Goal: Information Seeking & Learning: Learn about a topic

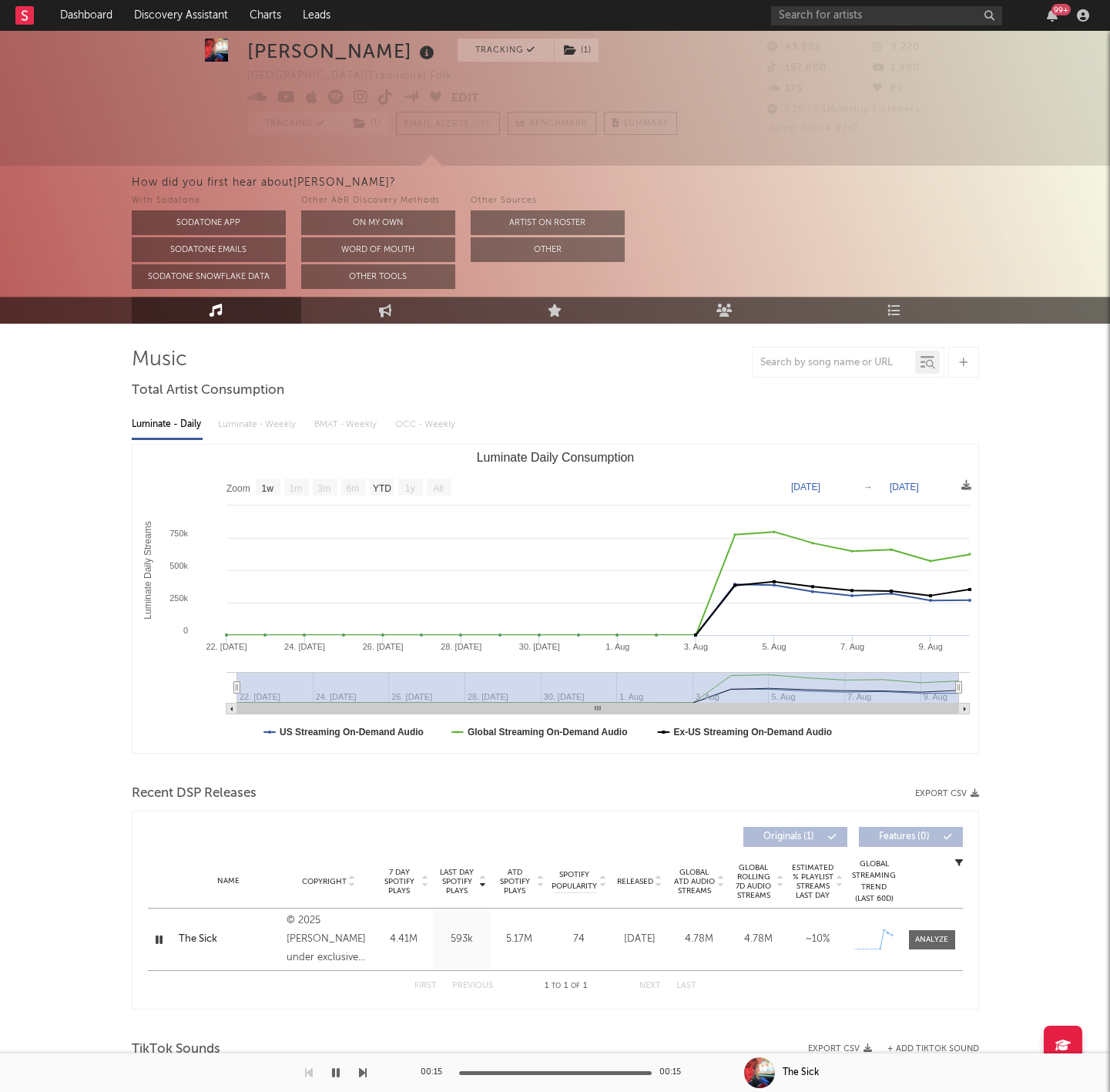
select select "1w"
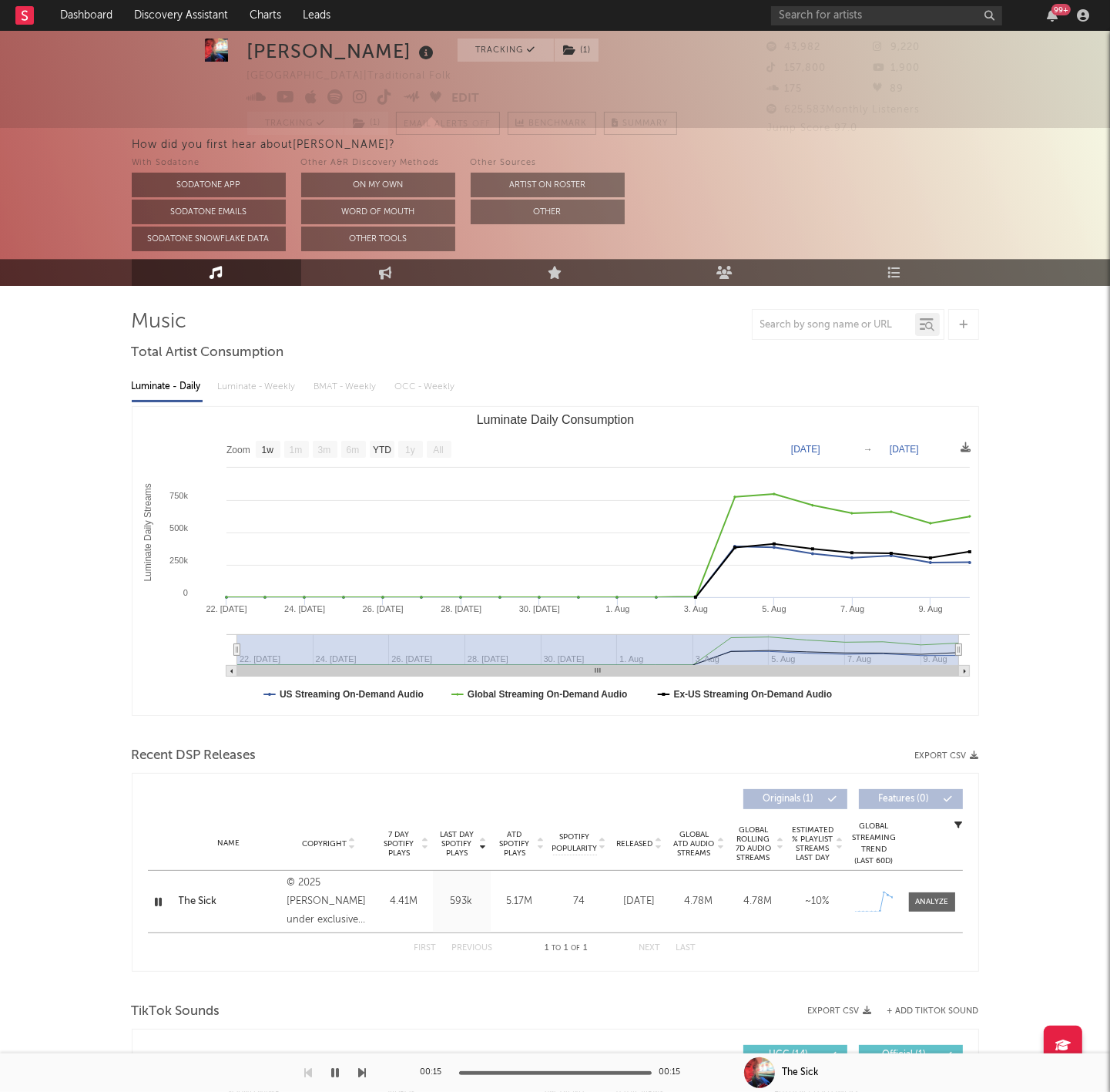
click at [769, 22] on nav "Dashboard Discovery Assistant Charts Leads 99 +" at bounding box center [555, 15] width 1110 height 31
click at [784, 21] on input "text" at bounding box center [886, 16] width 231 height 19
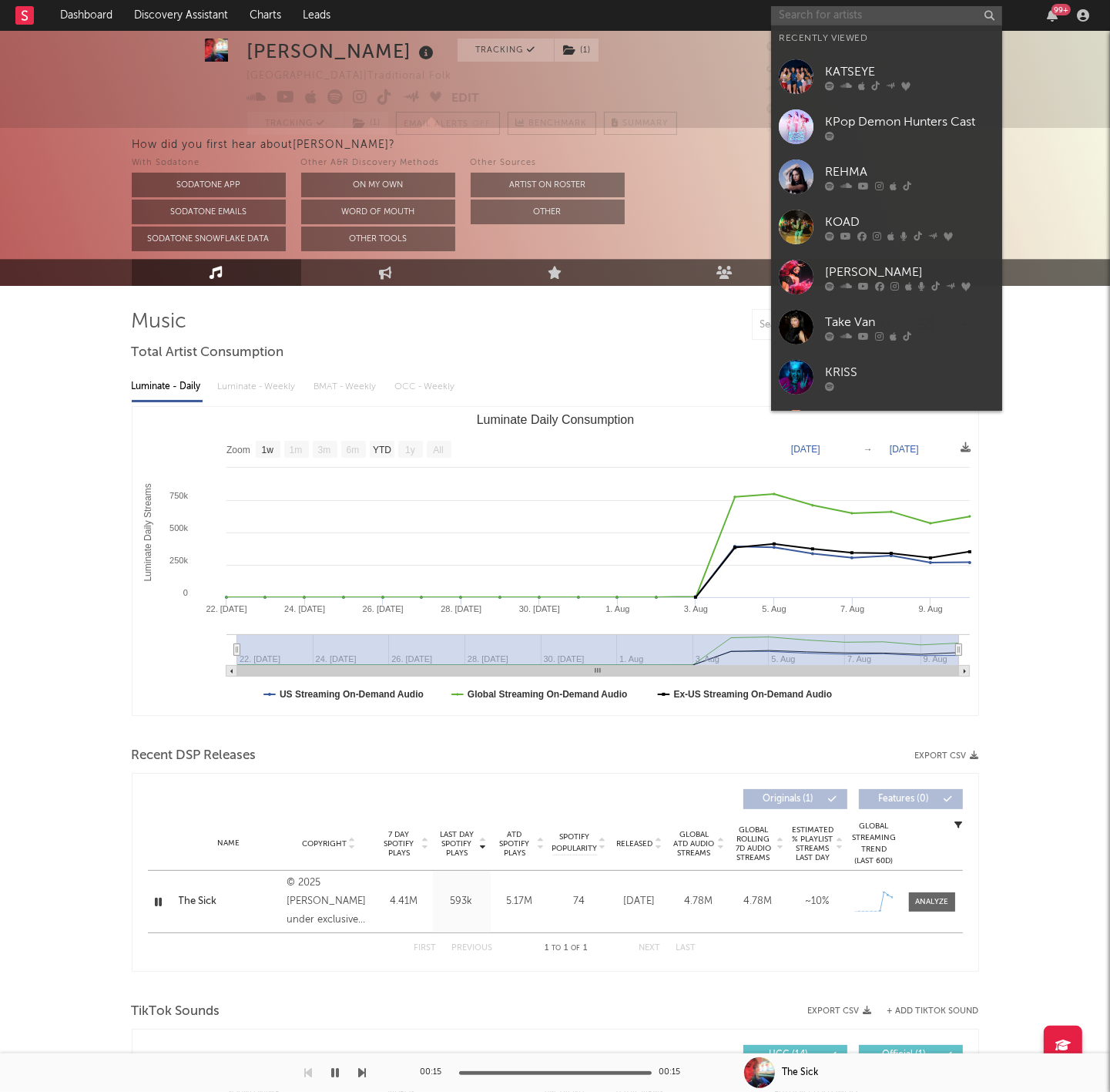
type input "k"
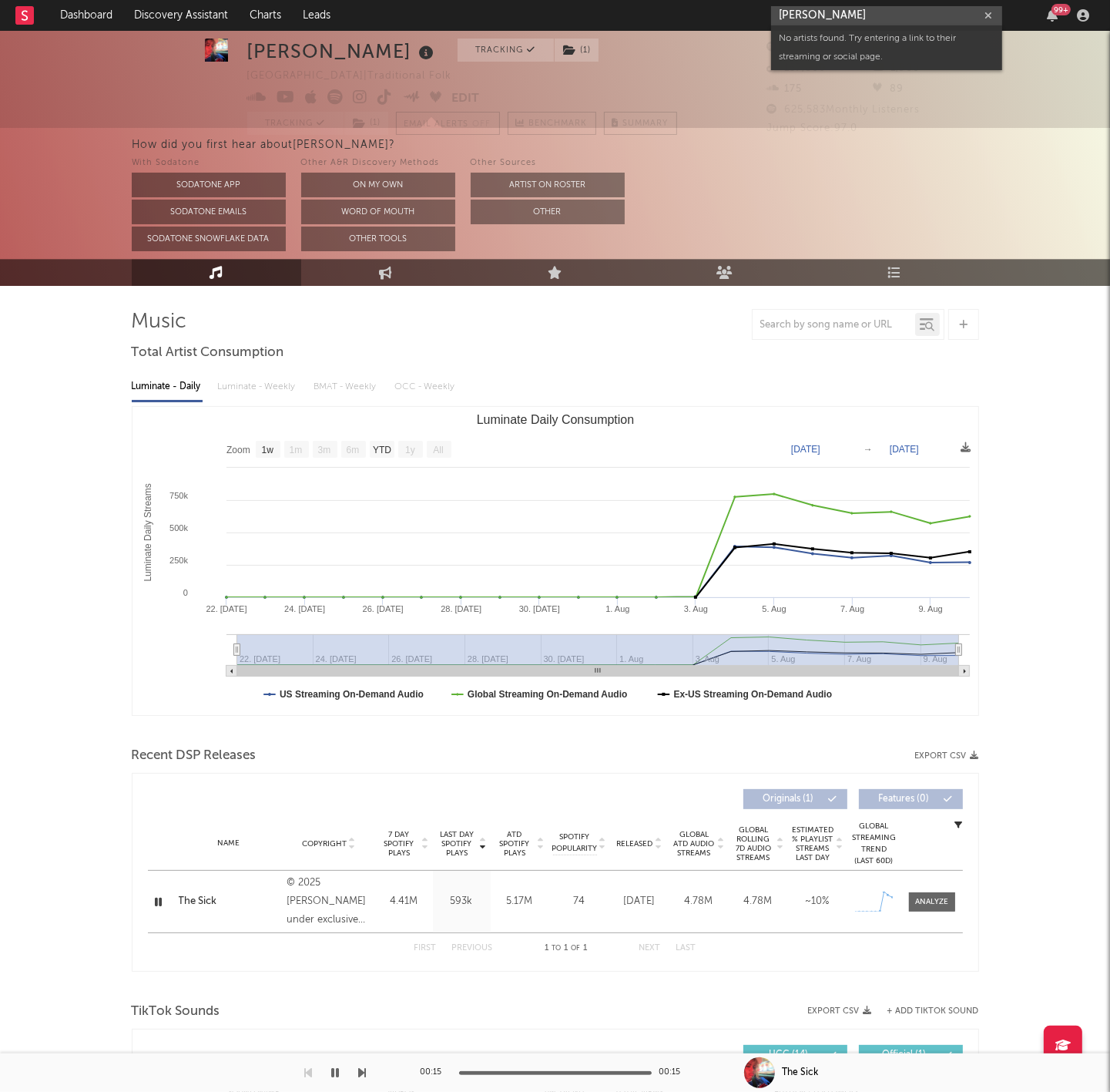
click at [802, 14] on input "[PERSON_NAME]" at bounding box center [886, 16] width 231 height 19
type input "[PERSON_NAME]"
drag, startPoint x: 802, startPoint y: 14, endPoint x: 879, endPoint y: 40, distance: 81.3
click at [879, 40] on div "[PERSON_NAME]" at bounding box center [910, 46] width 170 height 18
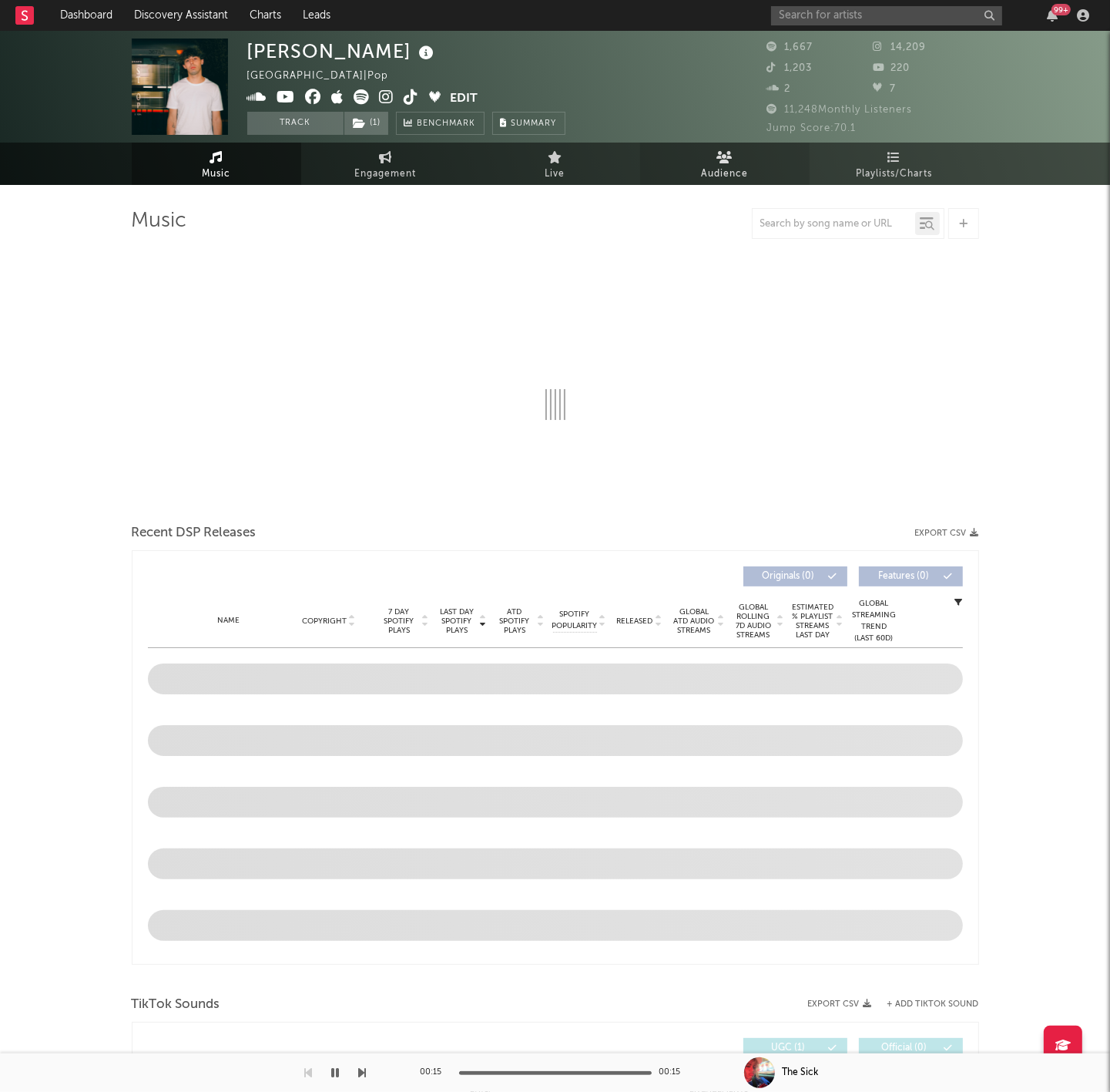
select select "1w"
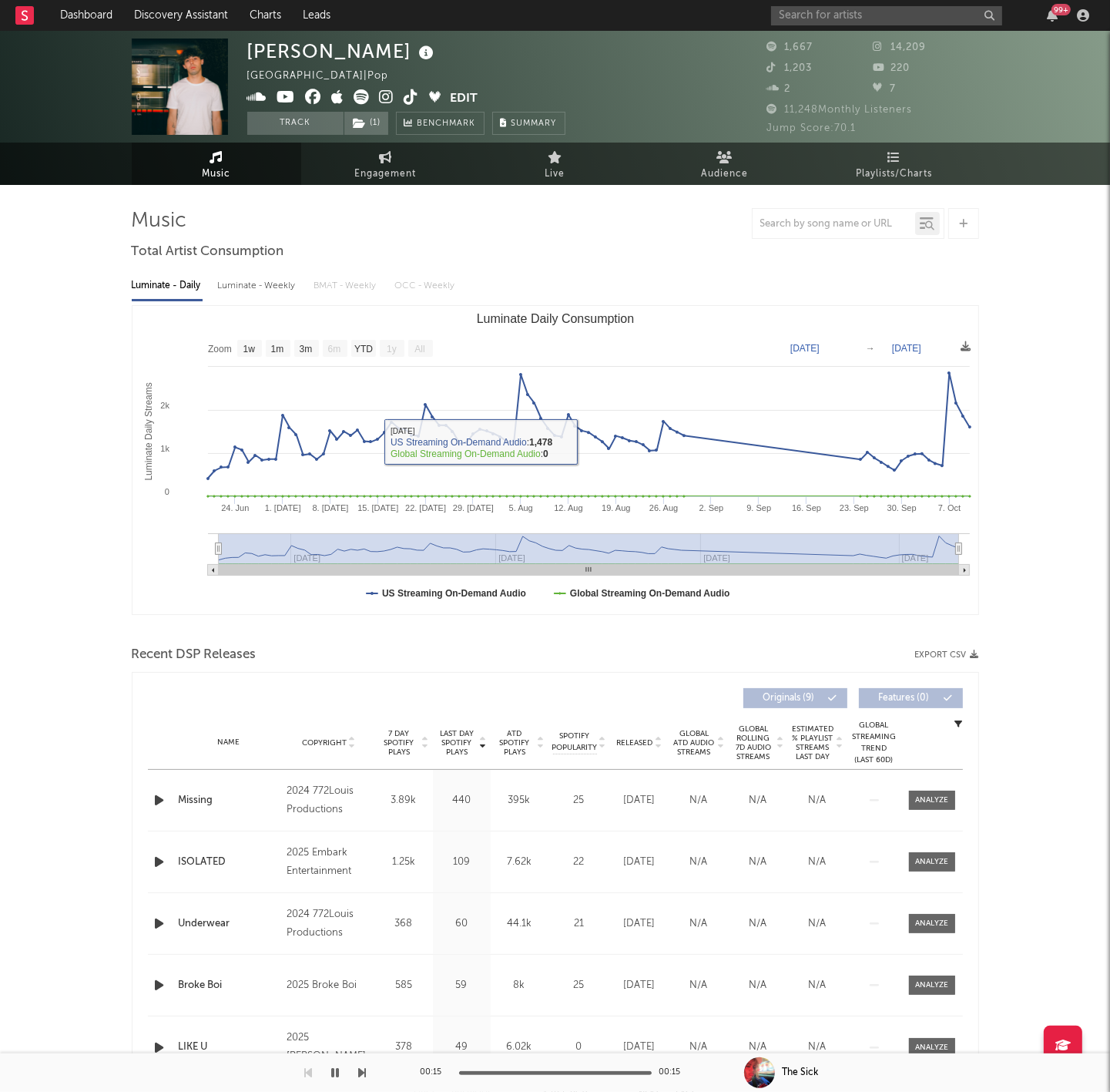
click at [366, 163] on link "Engagement" at bounding box center [386, 164] width 170 height 43
select select "1w"
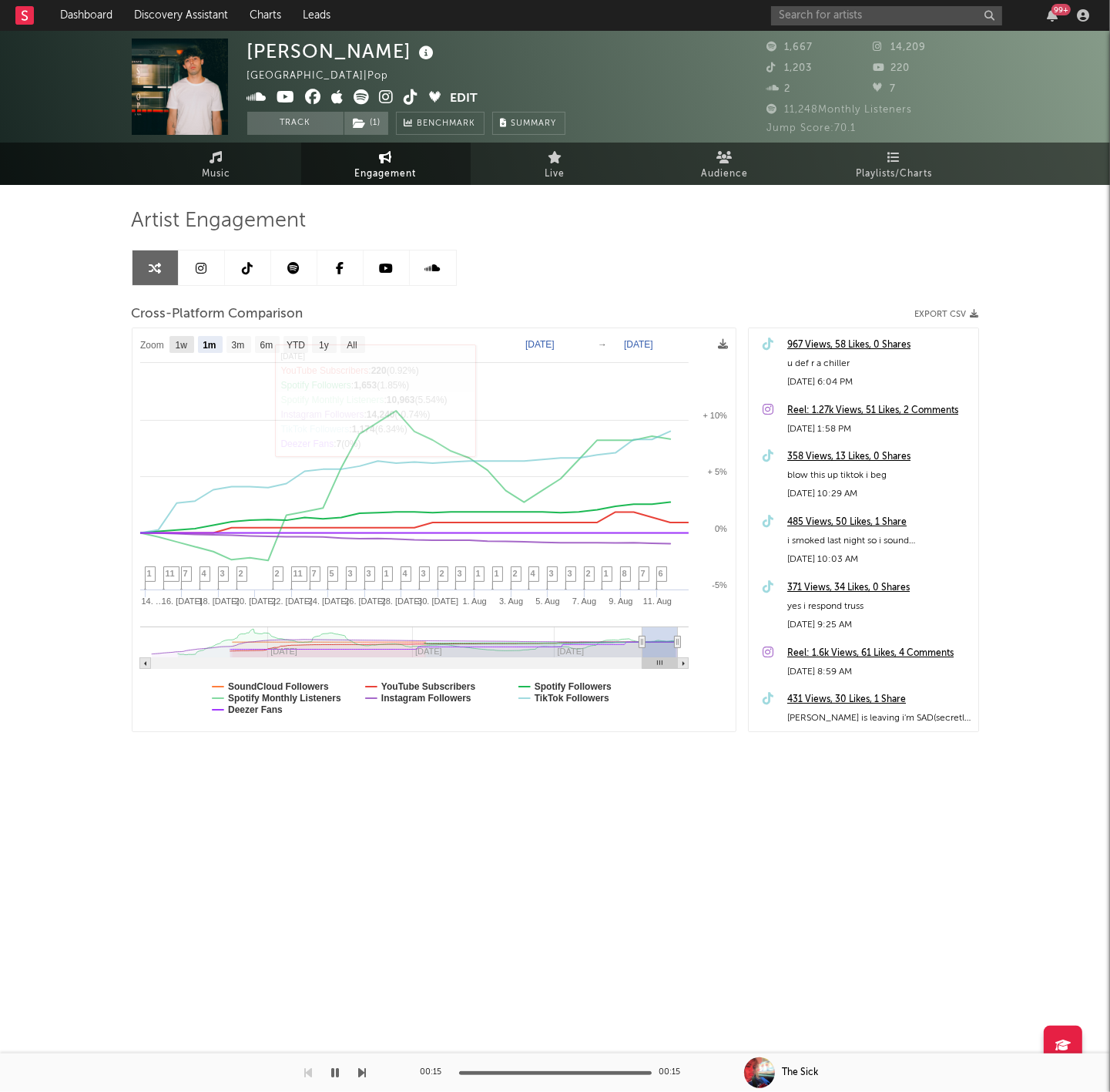
click at [186, 343] on text "1w" at bounding box center [181, 346] width 13 height 11
select select "1w"
type input "[DATE]"
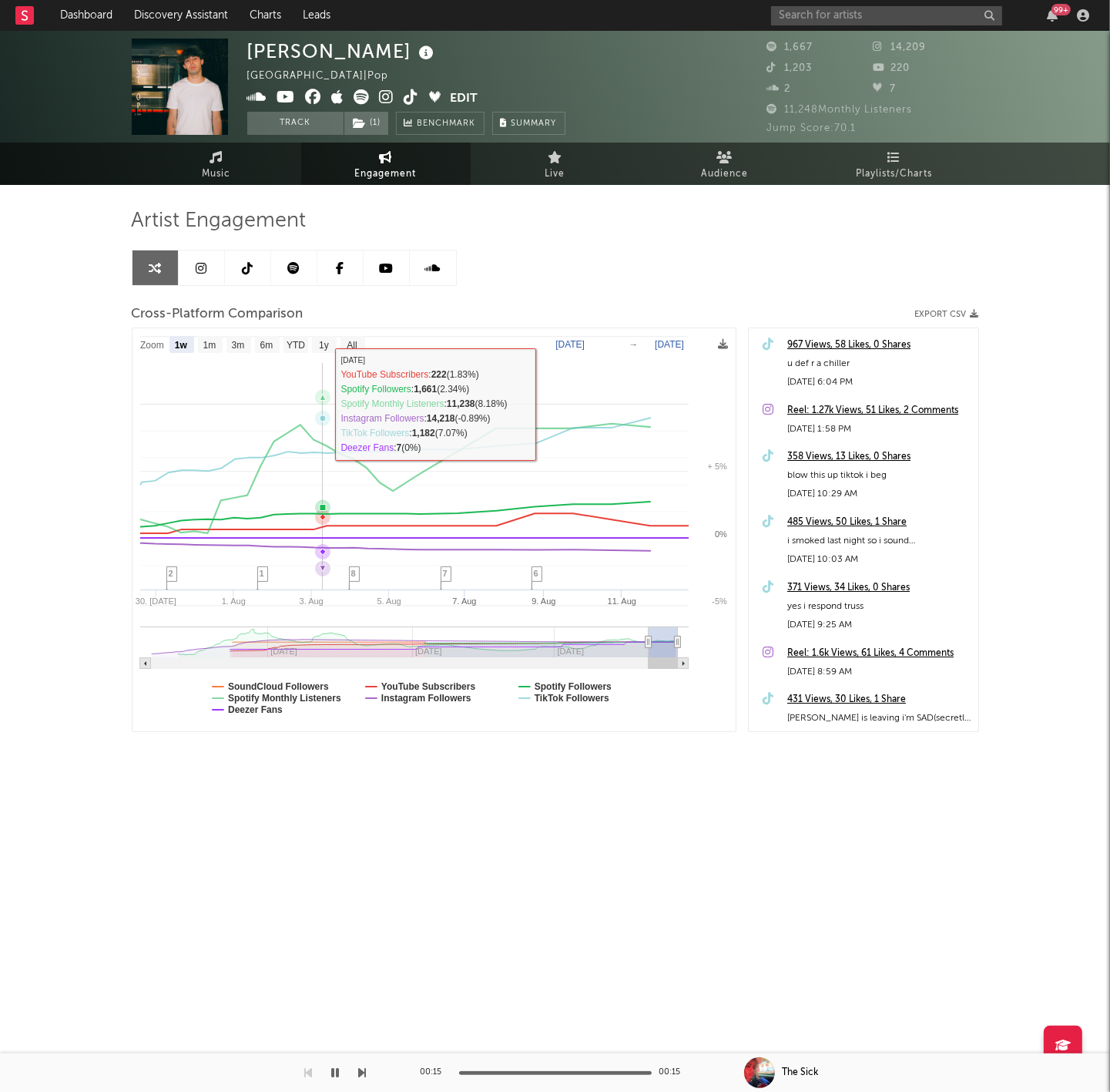
select select "1w"
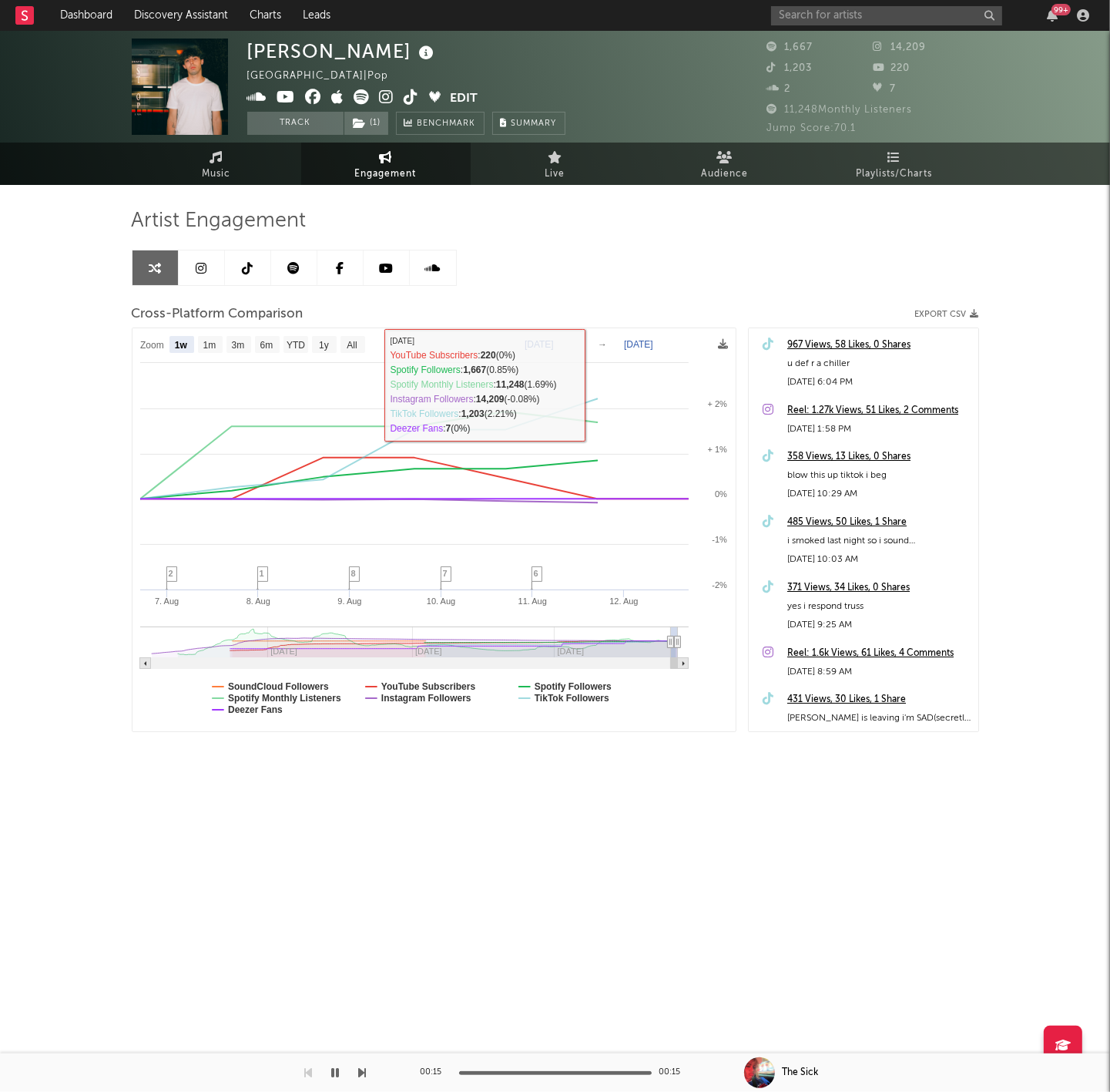
click at [910, 132] on div "Jump Score: 70.1" at bounding box center [873, 128] width 212 height 18
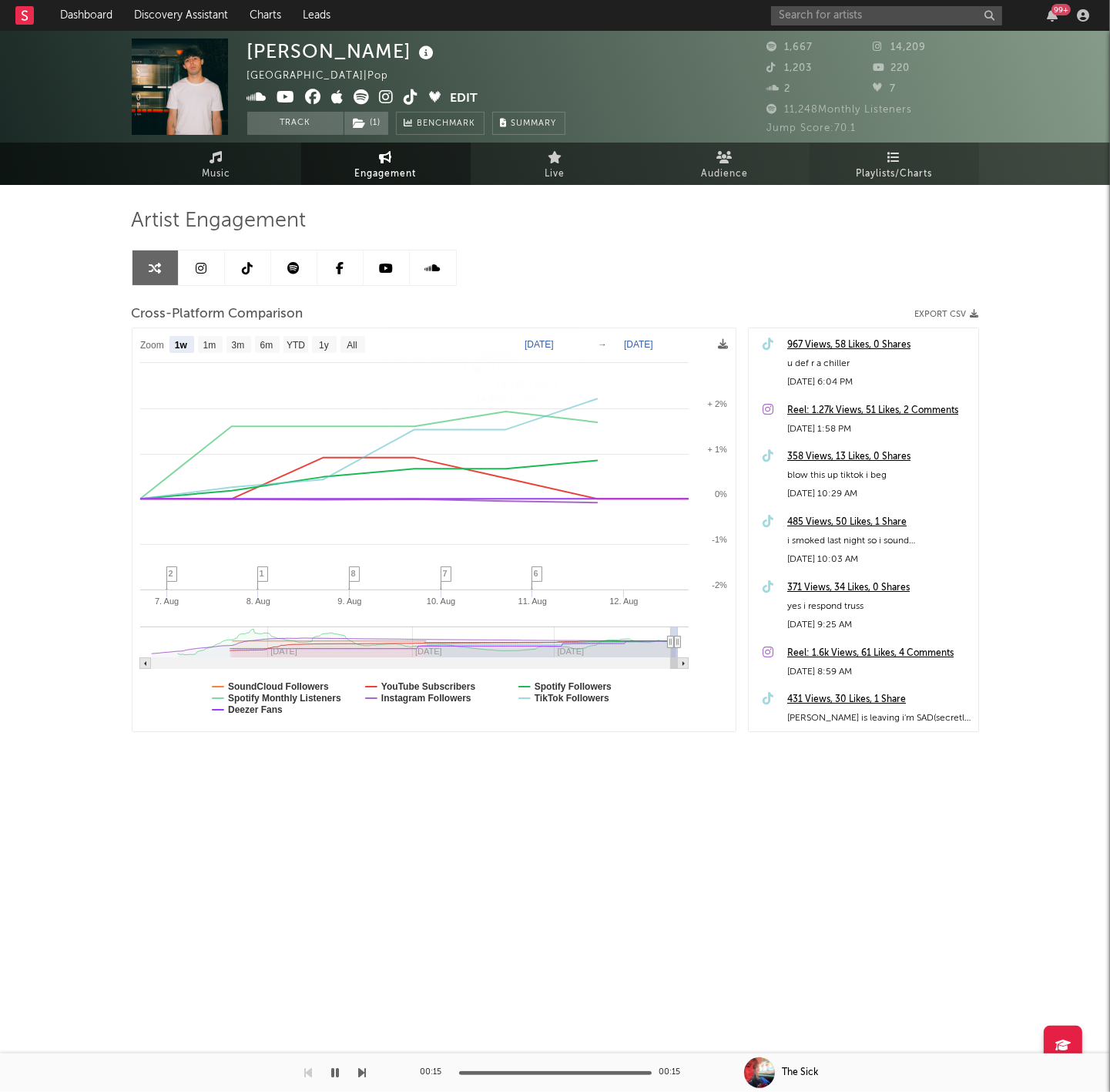
click at [913, 151] on link "Playlists/Charts" at bounding box center [894, 164] width 170 height 43
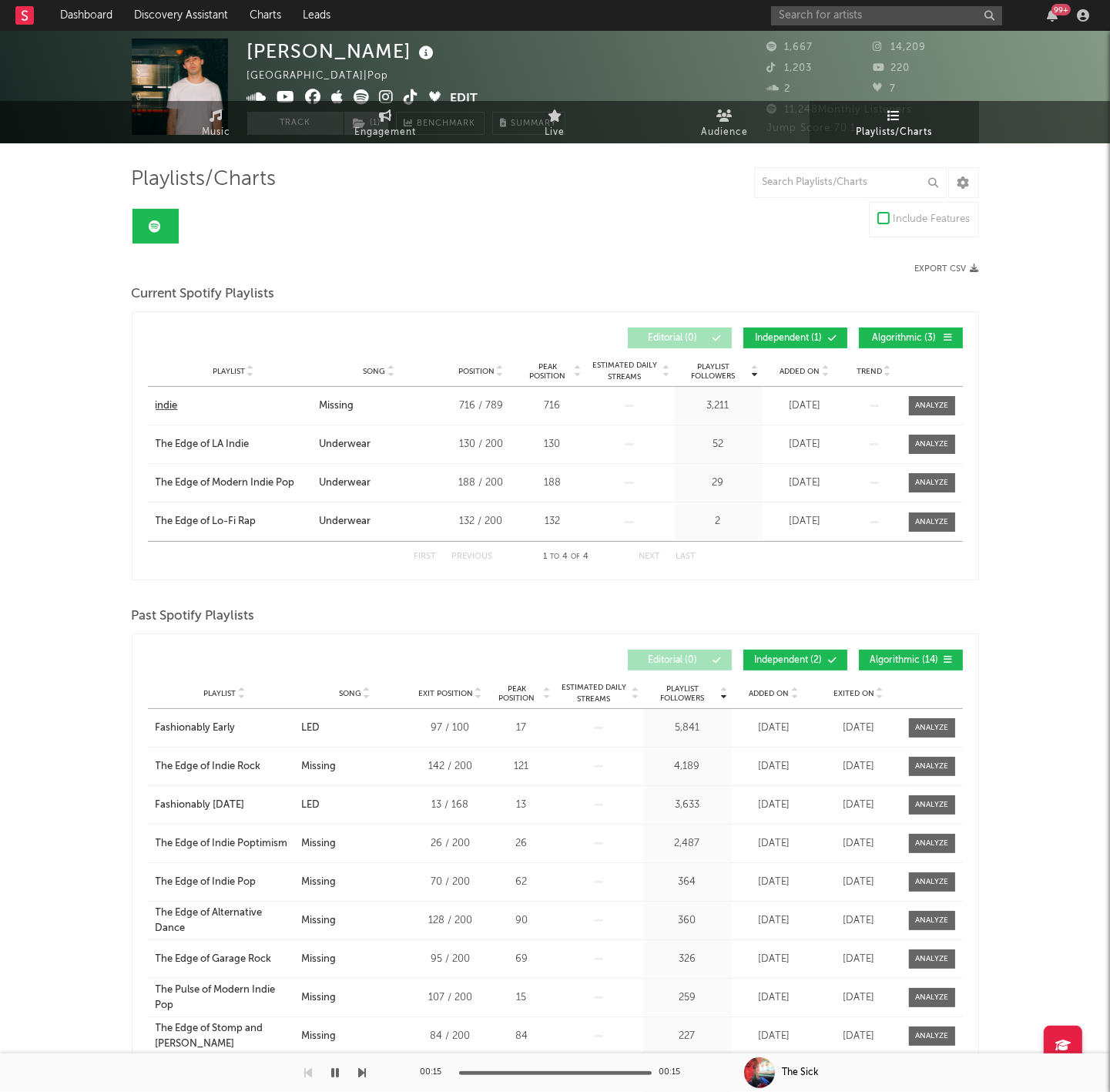
scroll to position [45, 0]
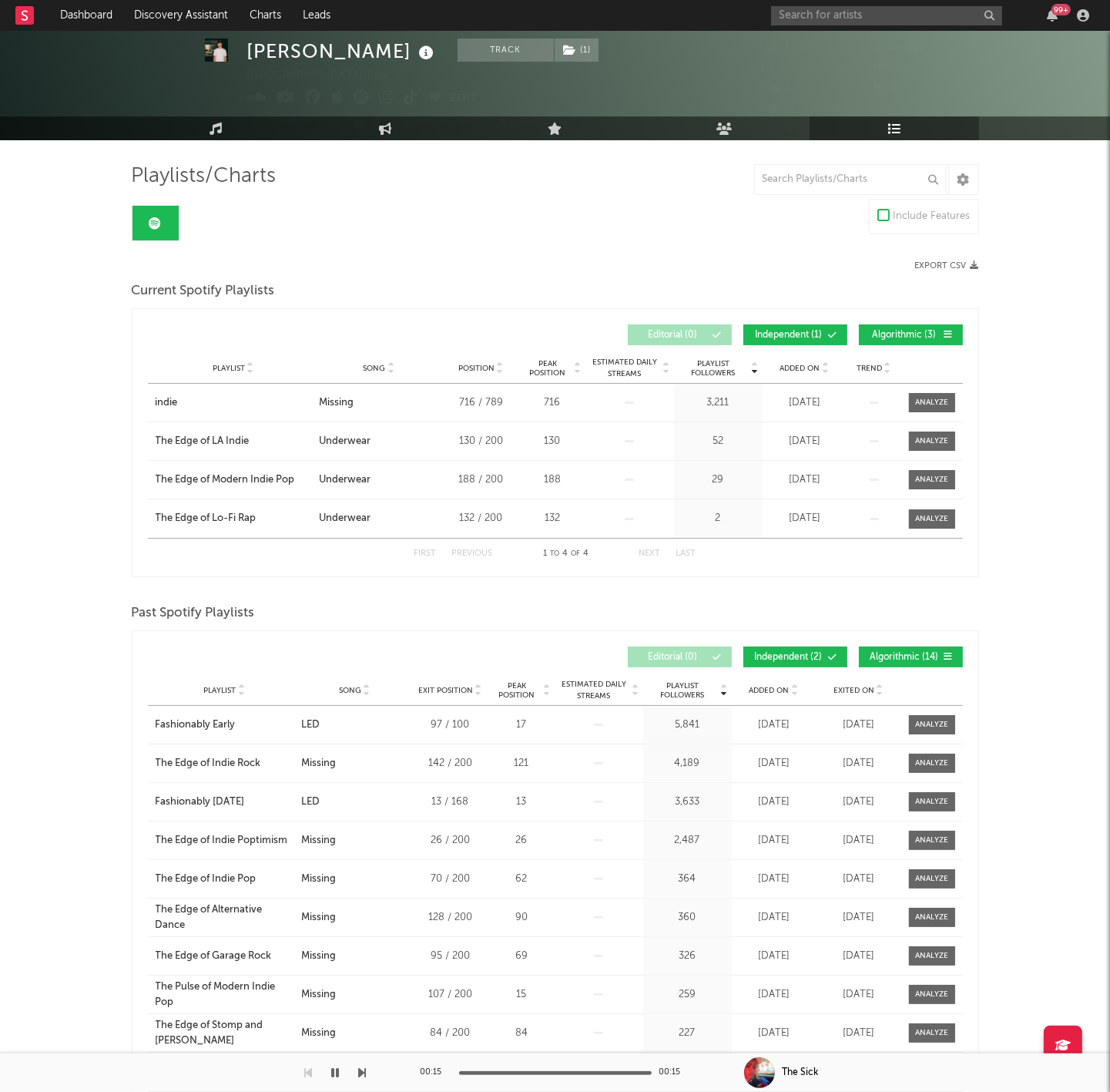
click at [805, 343] on button "Independent ( 1 )" at bounding box center [795, 335] width 104 height 21
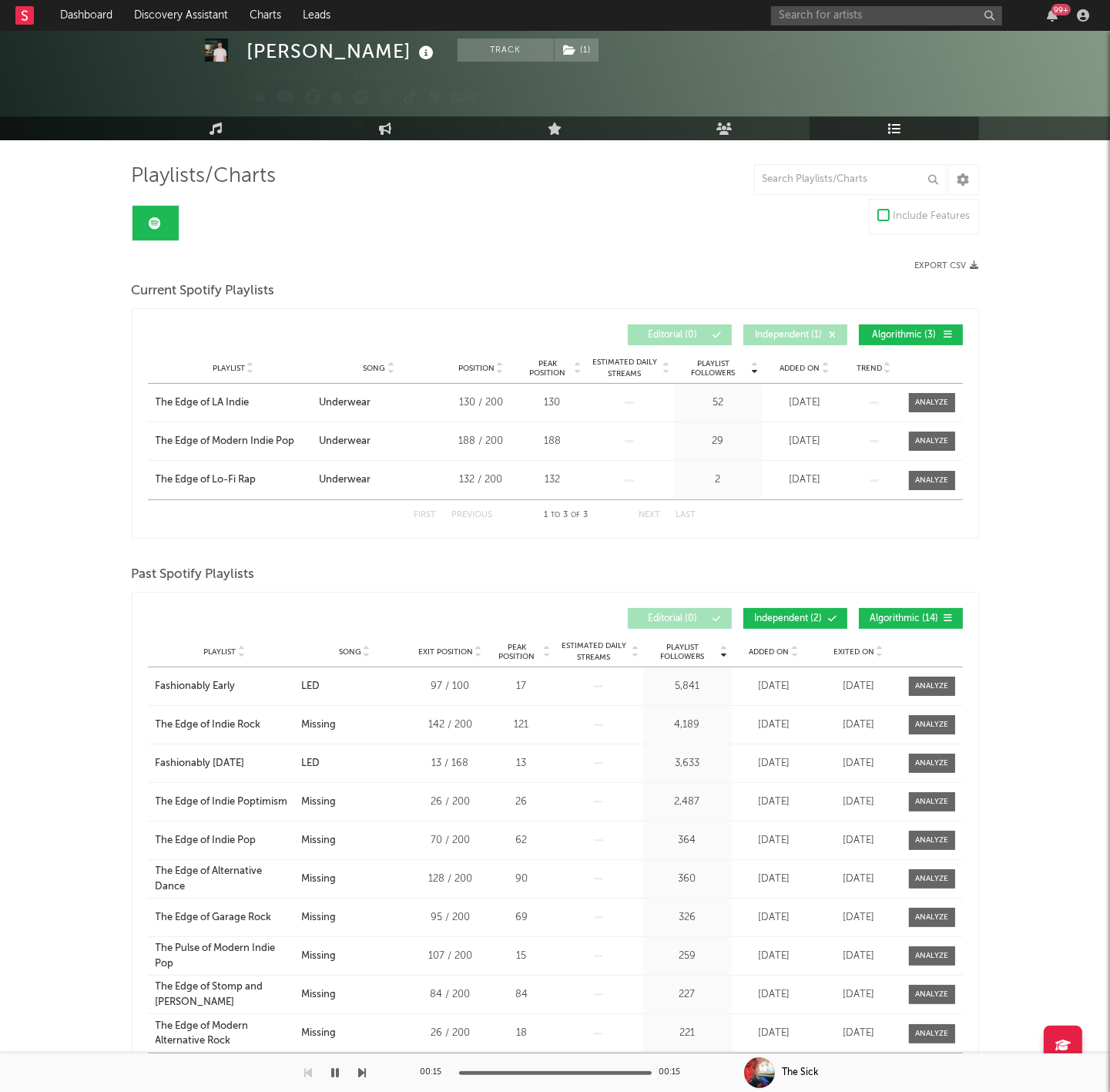
click at [872, 326] on button "Algorithmic ( 3 )" at bounding box center [911, 335] width 104 height 21
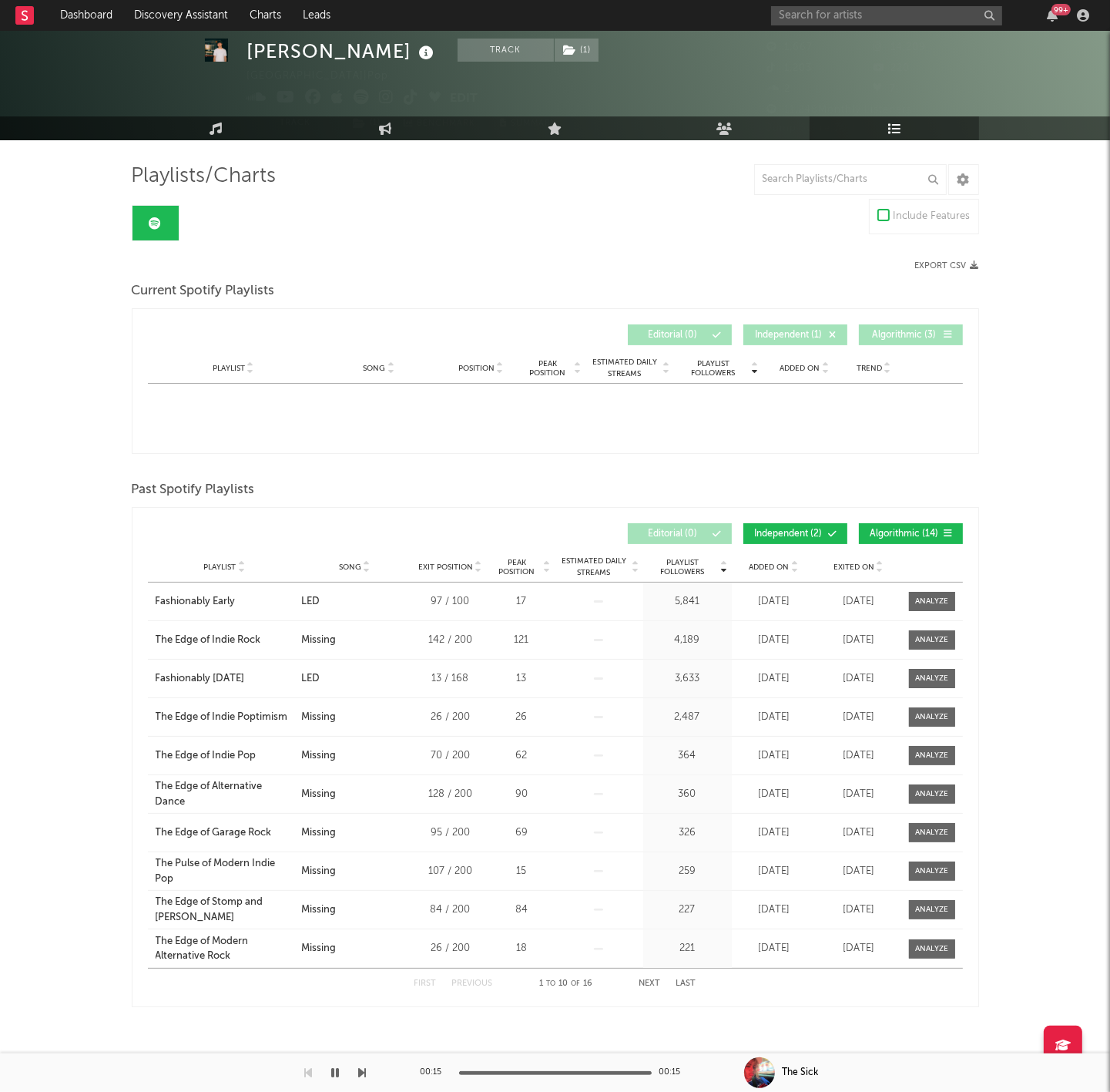
click at [816, 327] on button "Independent ( 1 )" at bounding box center [795, 335] width 104 height 21
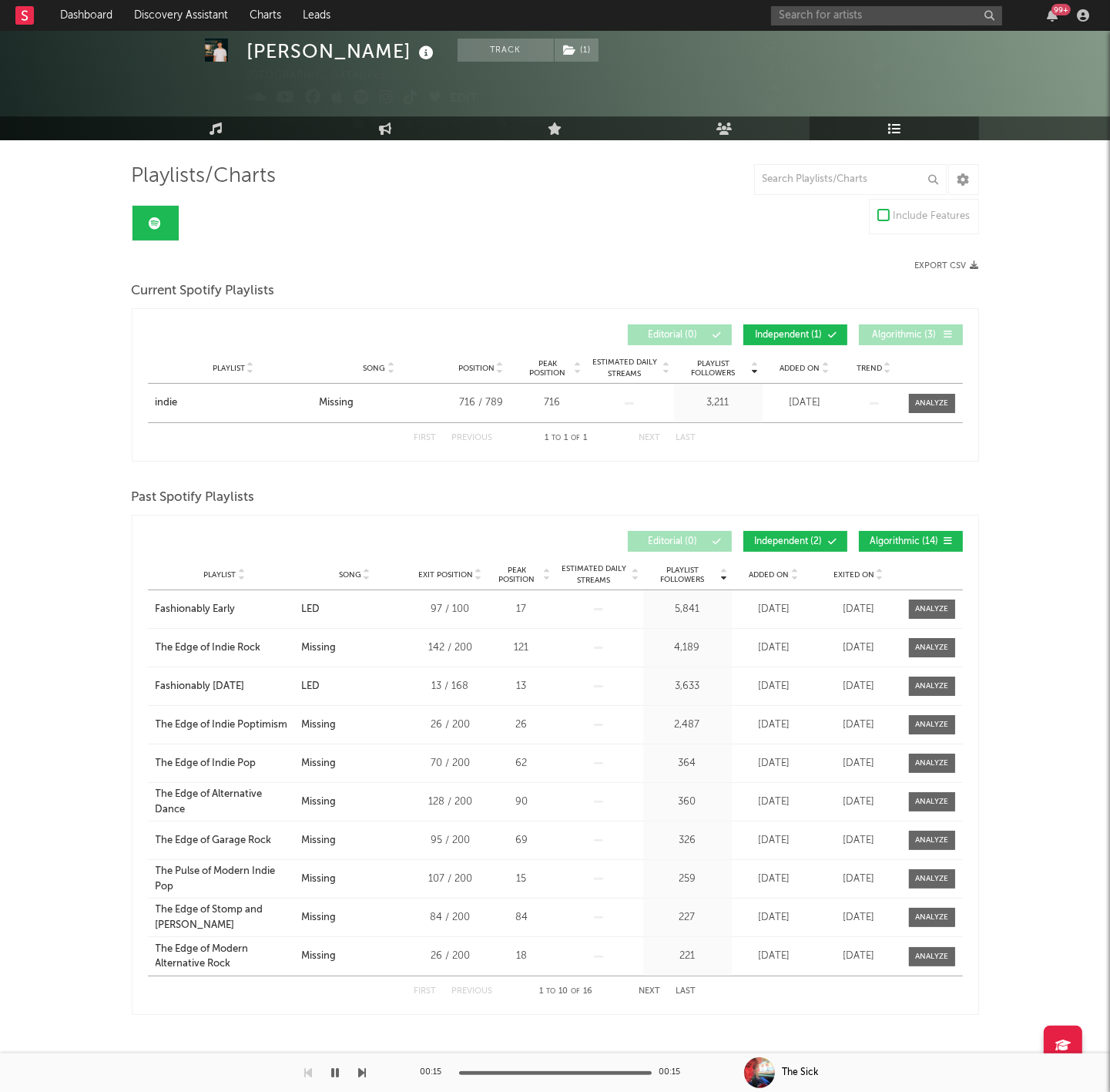
click at [865, 327] on button "Algorithmic ( 3 )" at bounding box center [911, 335] width 104 height 21
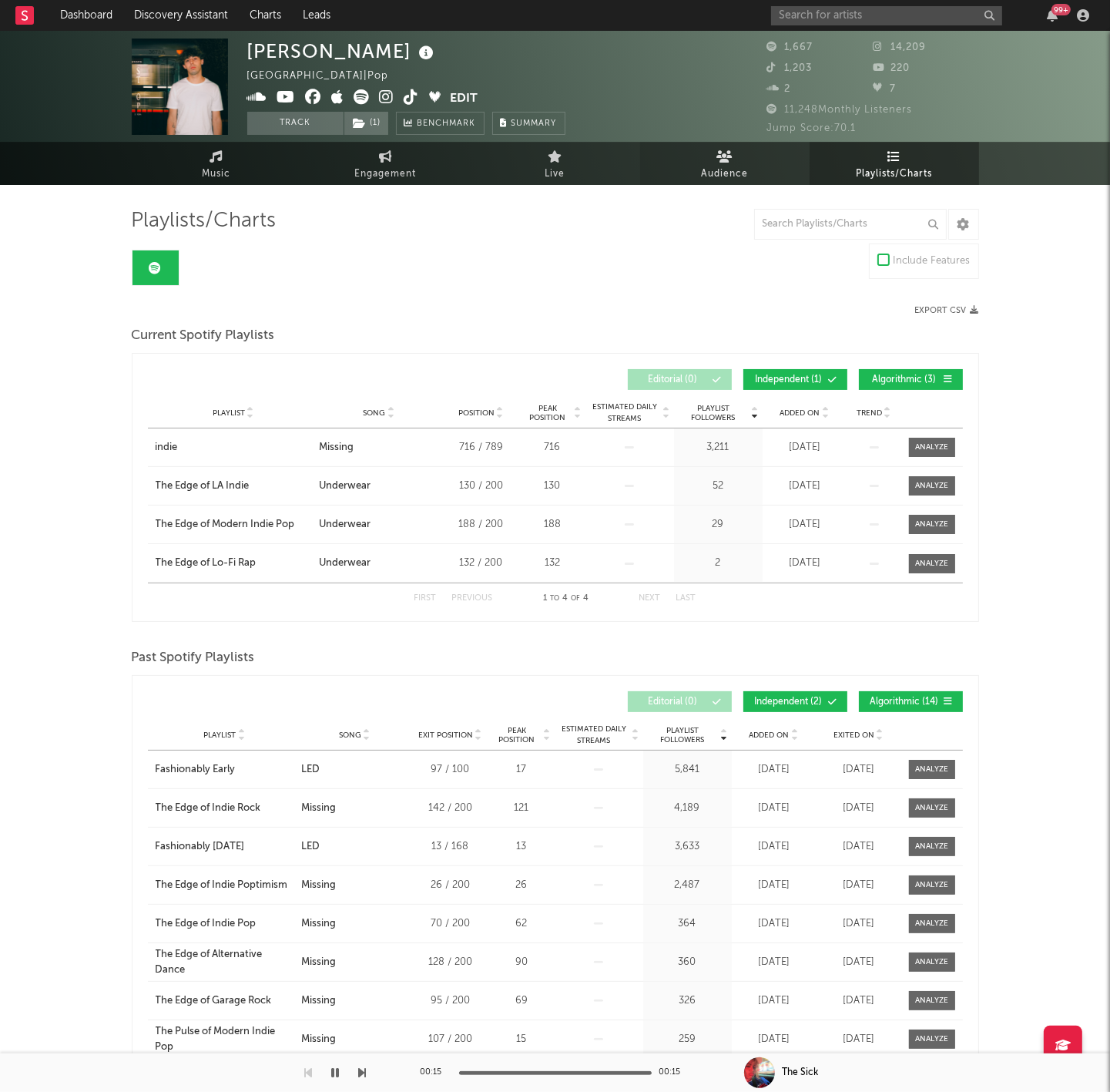
scroll to position [0, 0]
click at [699, 155] on link "Audience" at bounding box center [724, 164] width 170 height 43
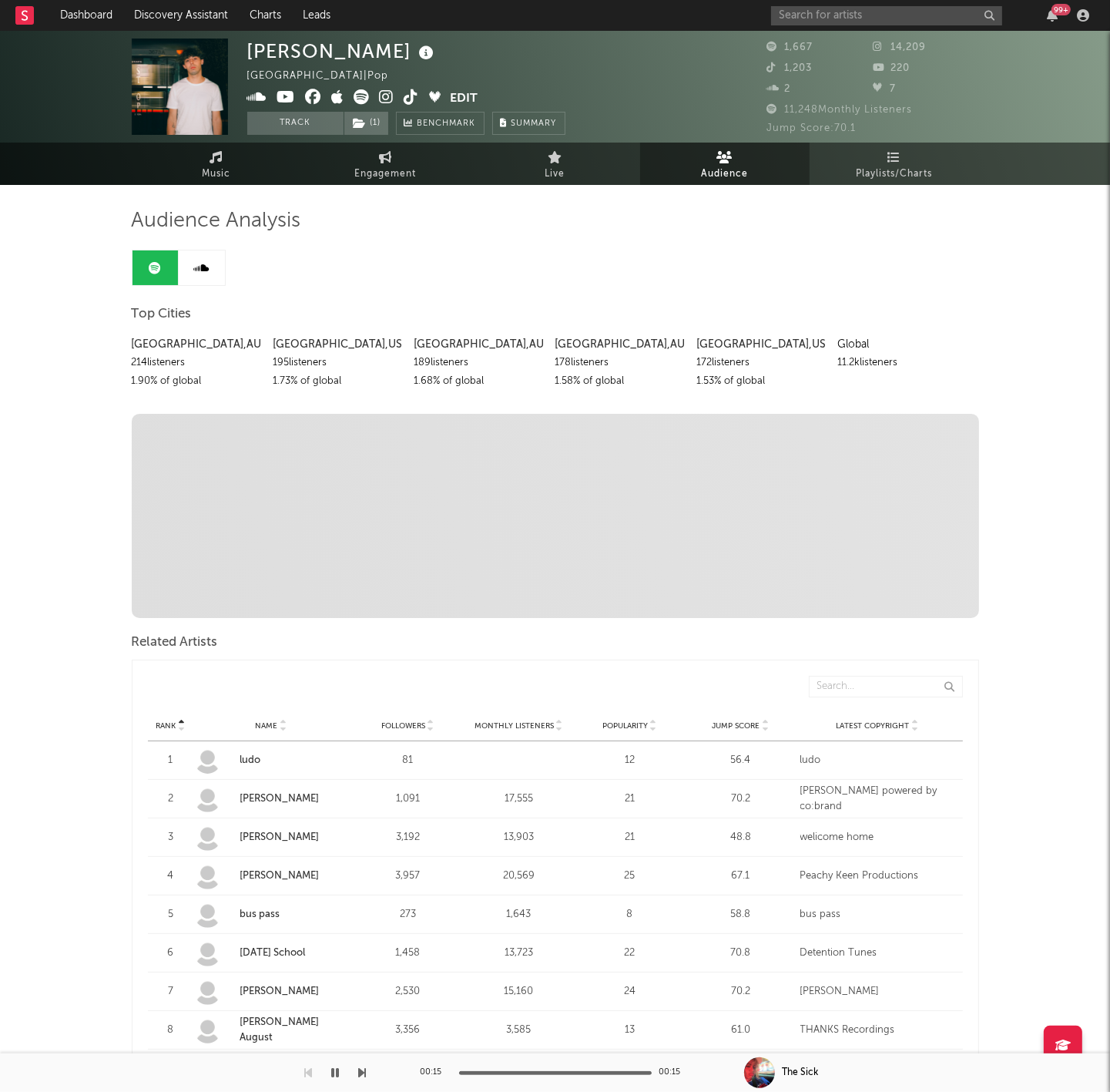
drag, startPoint x: 140, startPoint y: 342, endPoint x: 907, endPoint y: 377, distance: 767.8
click at [907, 377] on div "[GEOGRAPHIC_DATA] , [GEOGRAPHIC_DATA] 214 listeners 1.90 % of global [GEOGRAPHI…" at bounding box center [555, 359] width 847 height 63
click at [409, 142] on div "[PERSON_NAME] [GEOGRAPHIC_DATA] | Pop Edit Track ( 1 ) Benchmark Summary 1,667 …" at bounding box center [555, 87] width 1110 height 112
click at [225, 178] on span "Music" at bounding box center [216, 174] width 28 height 18
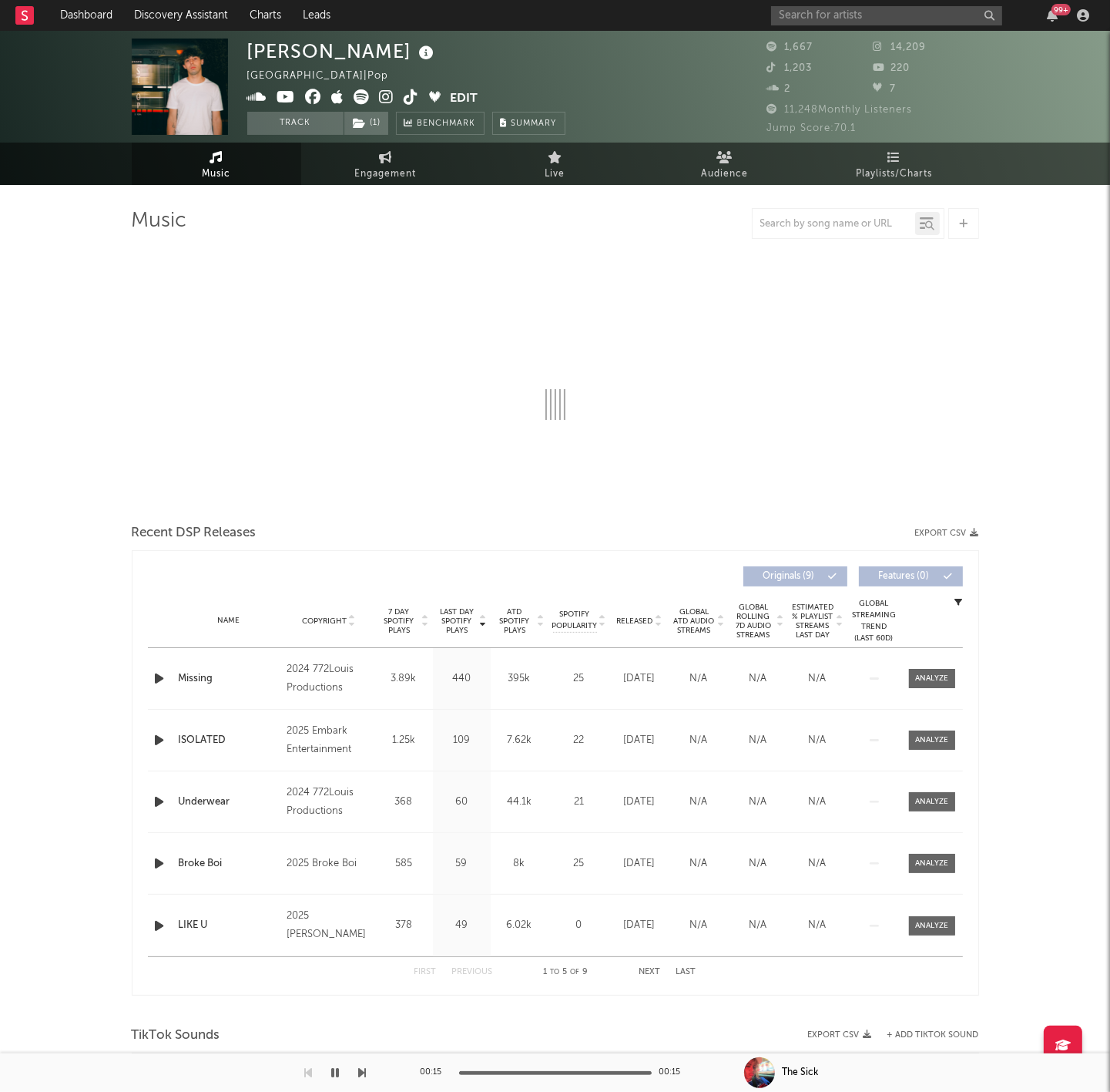
select select "1w"
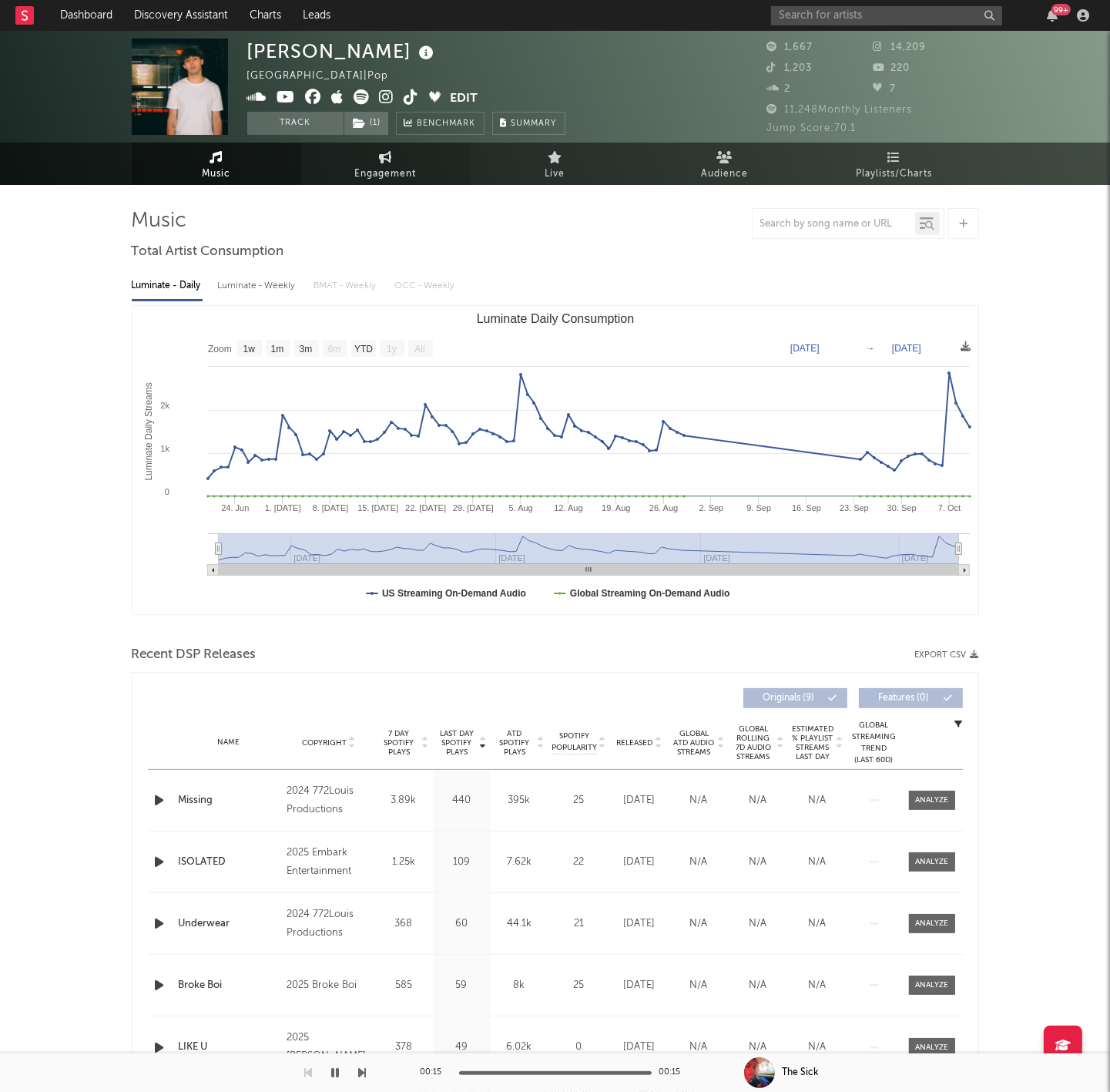
click at [408, 163] on link "Engagement" at bounding box center [386, 164] width 170 height 43
select select "1w"
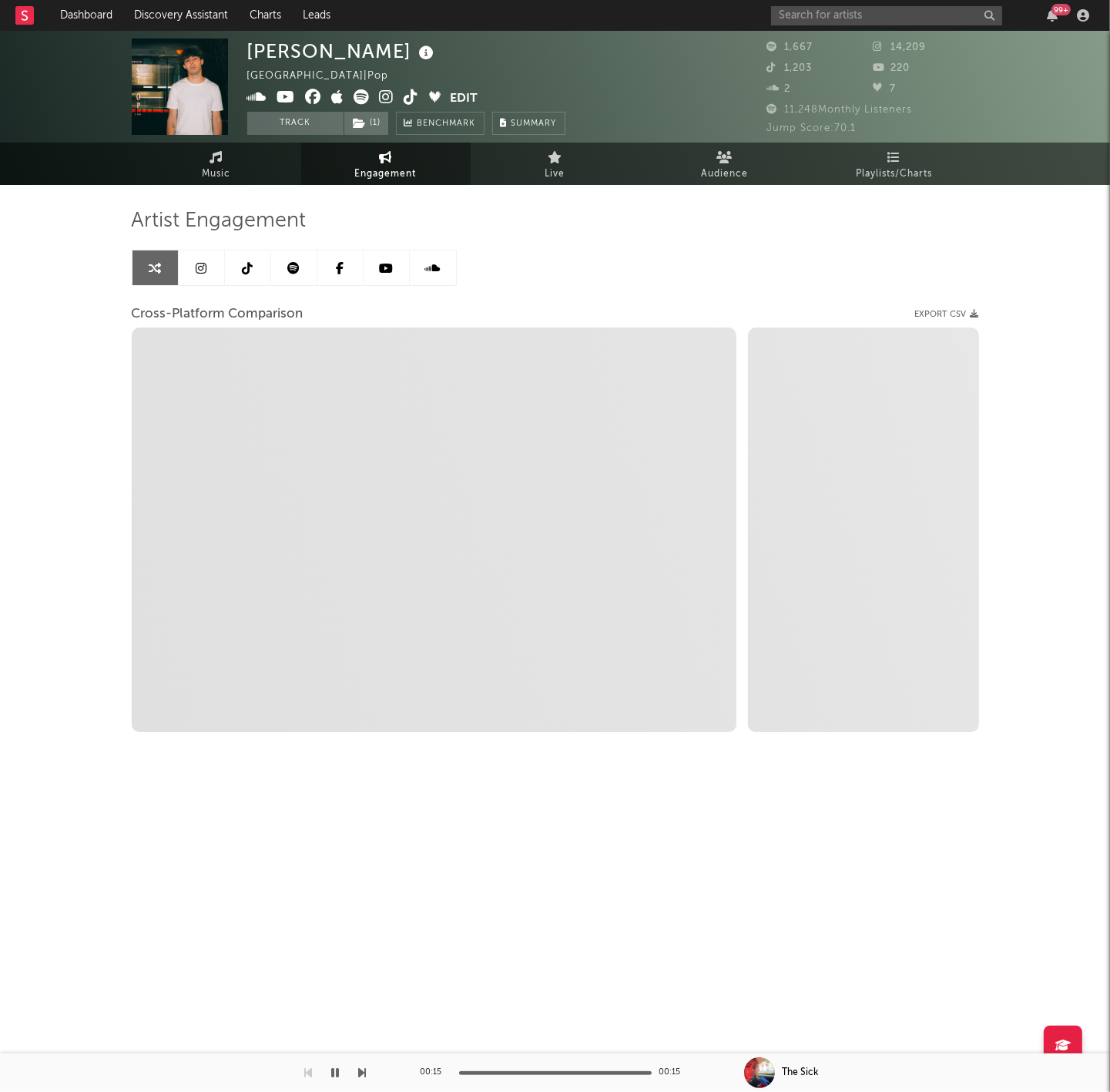
click at [289, 267] on icon at bounding box center [293, 268] width 13 height 13
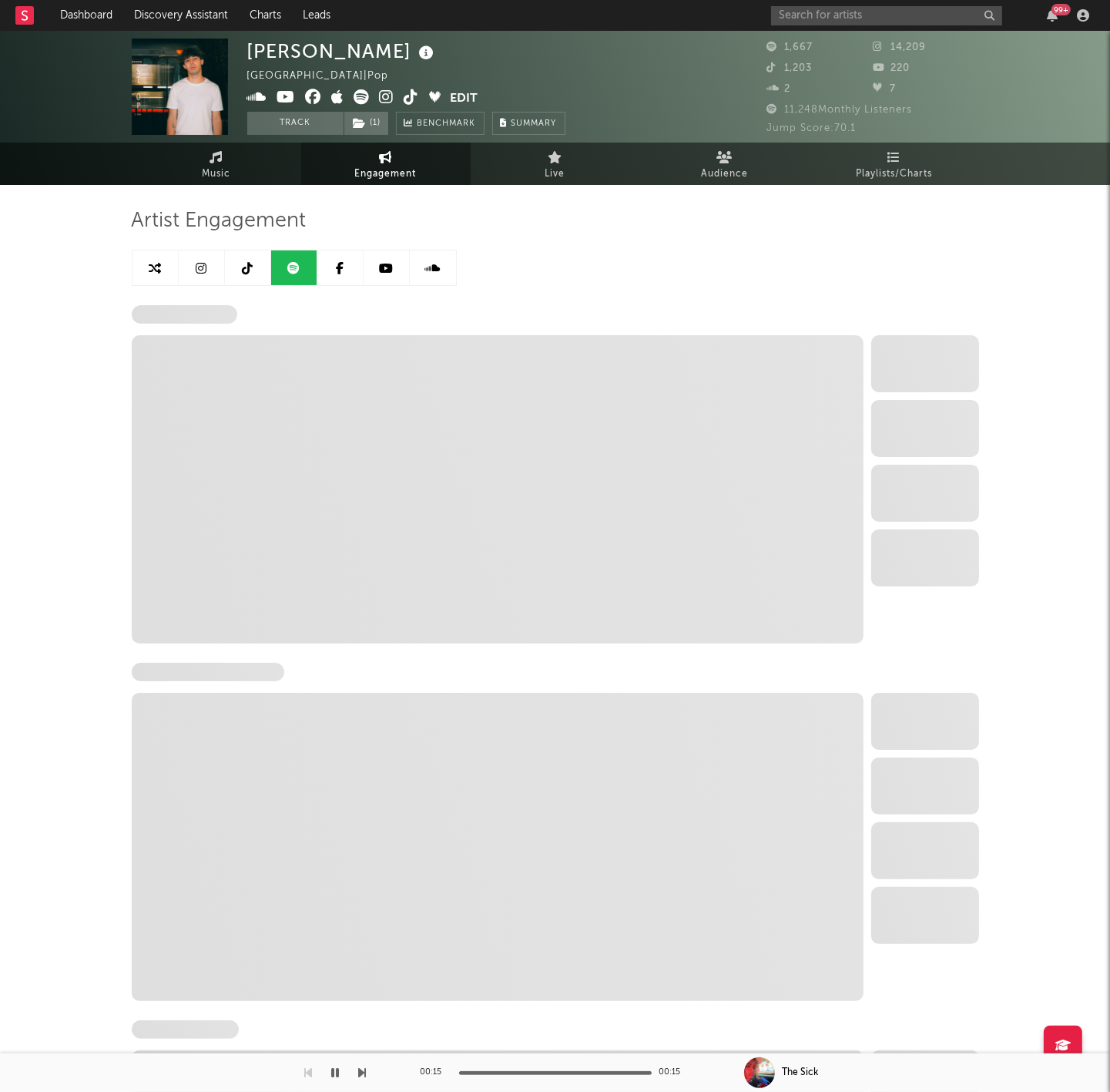
select select "6m"
select select "1w"
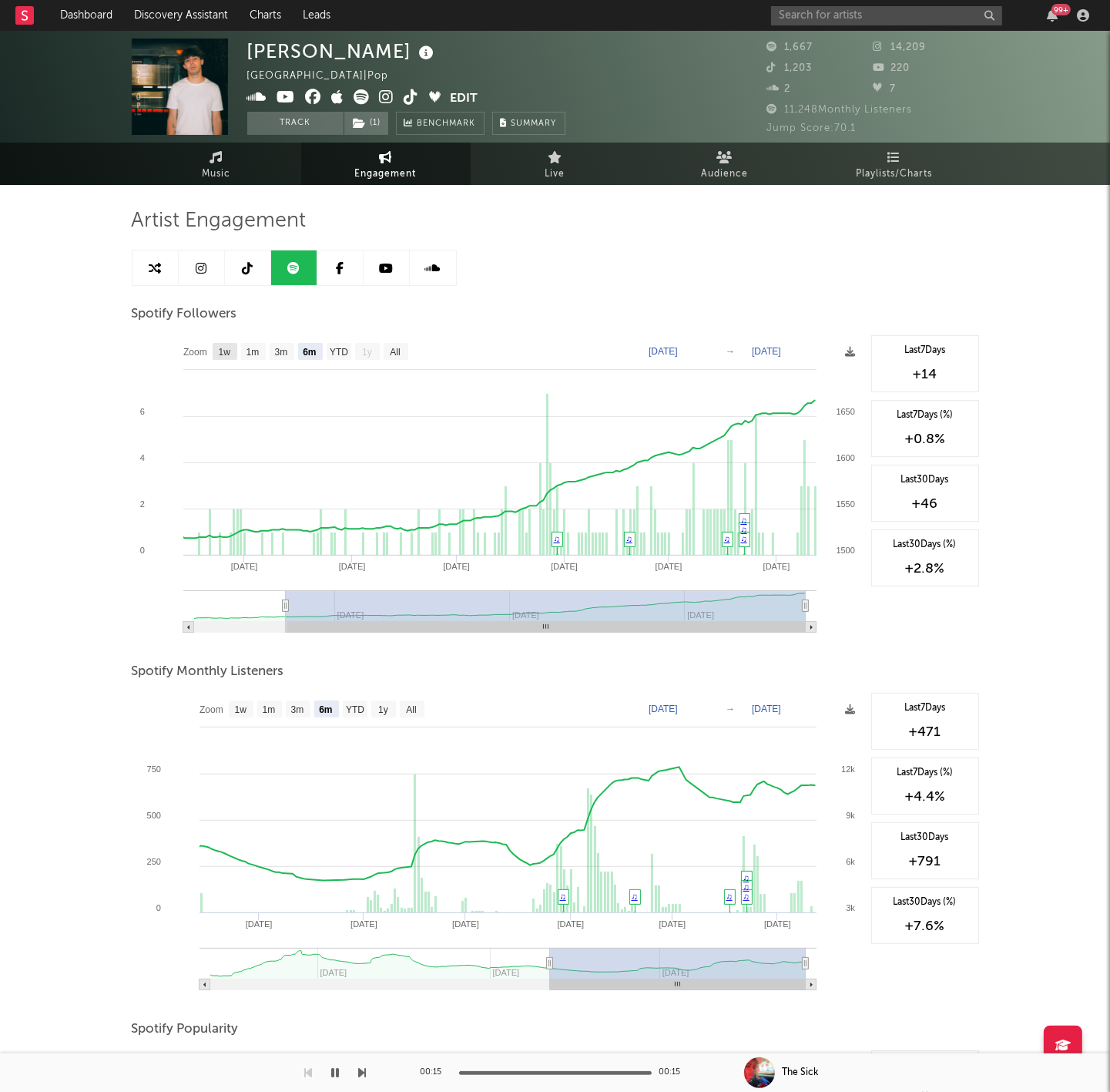
click at [227, 352] on text "1w" at bounding box center [224, 353] width 13 height 11
select select "1w"
type input "[DATE]"
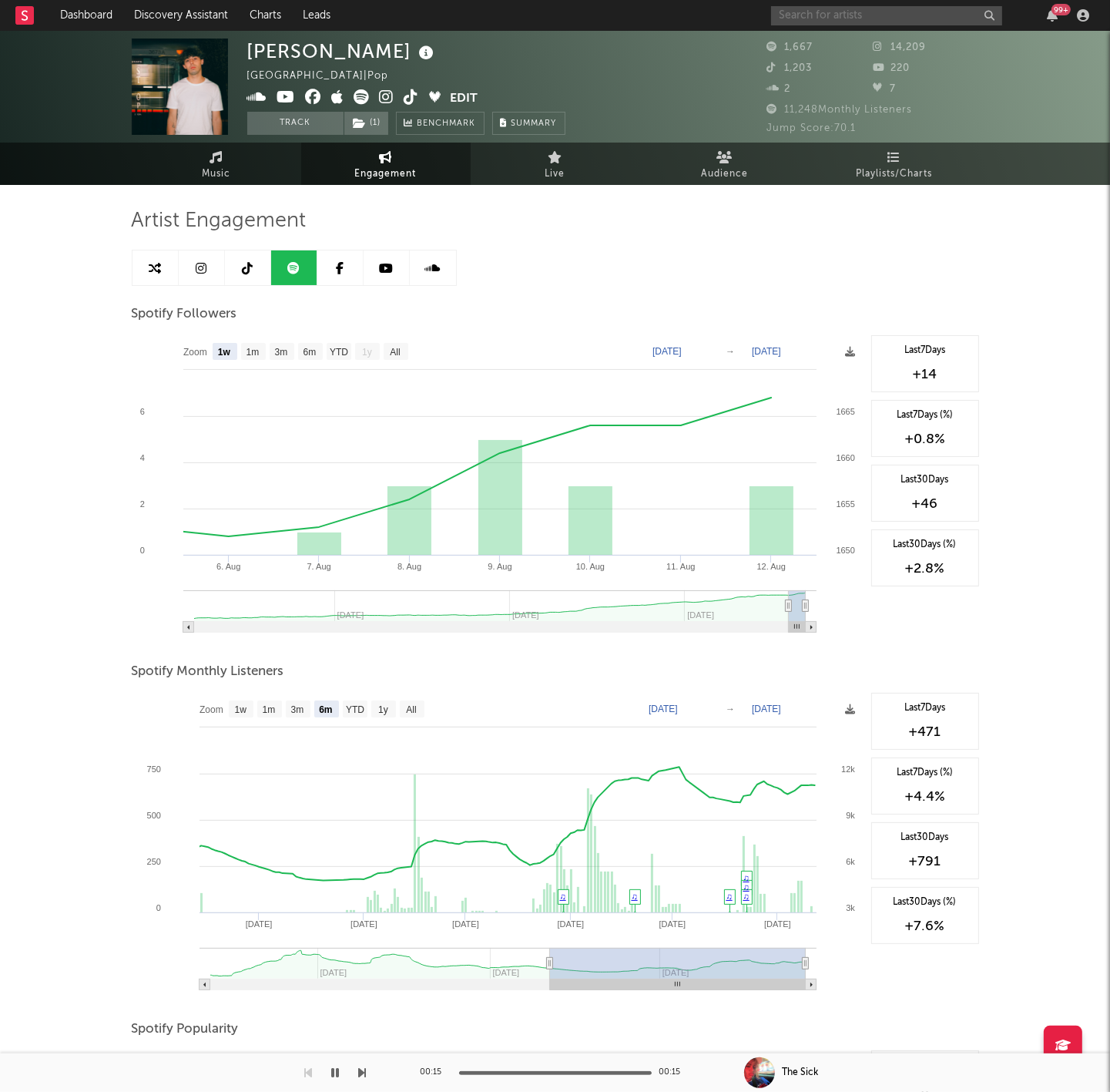
click at [893, 12] on input "text" at bounding box center [886, 16] width 231 height 19
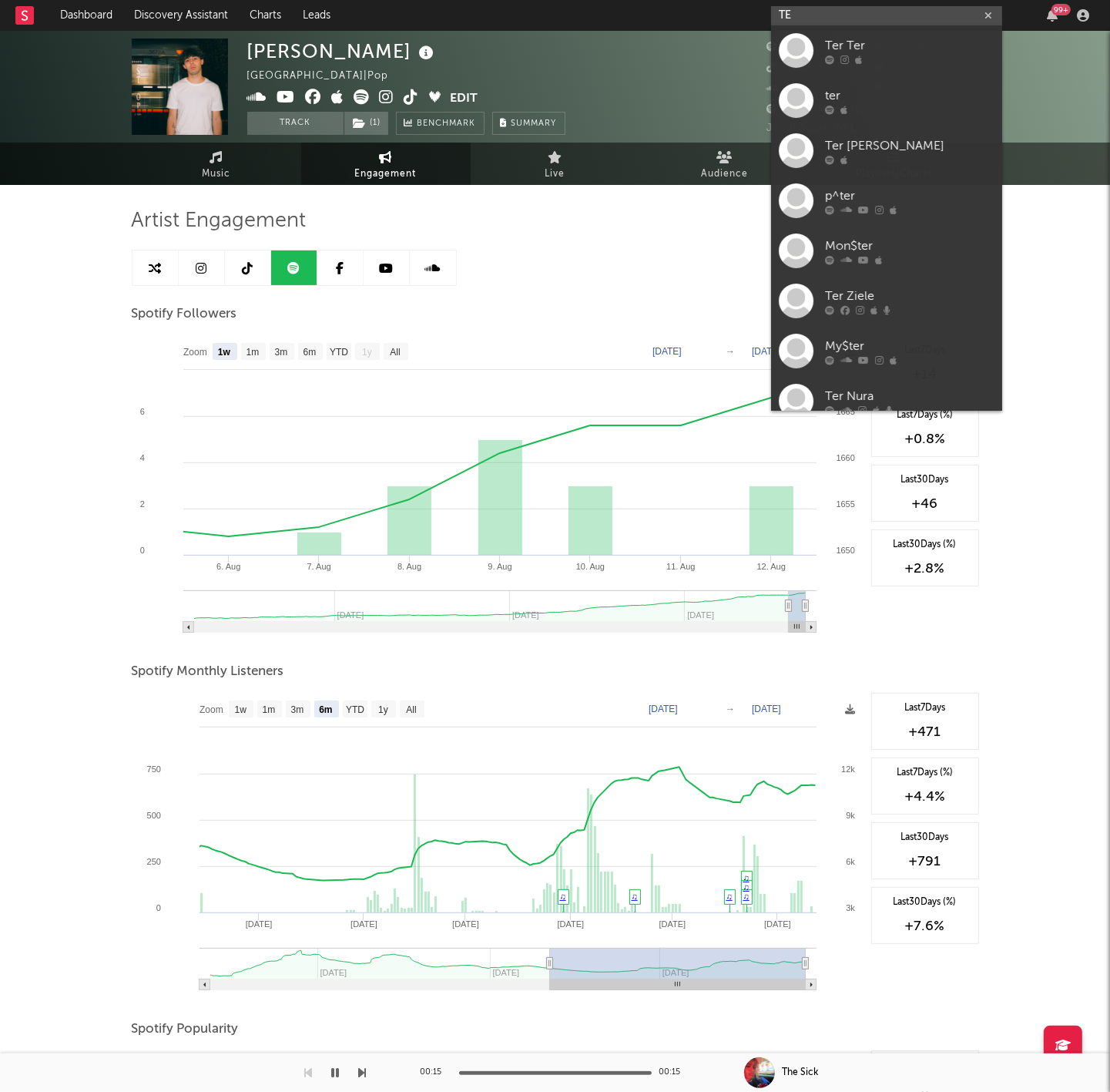
type input "T"
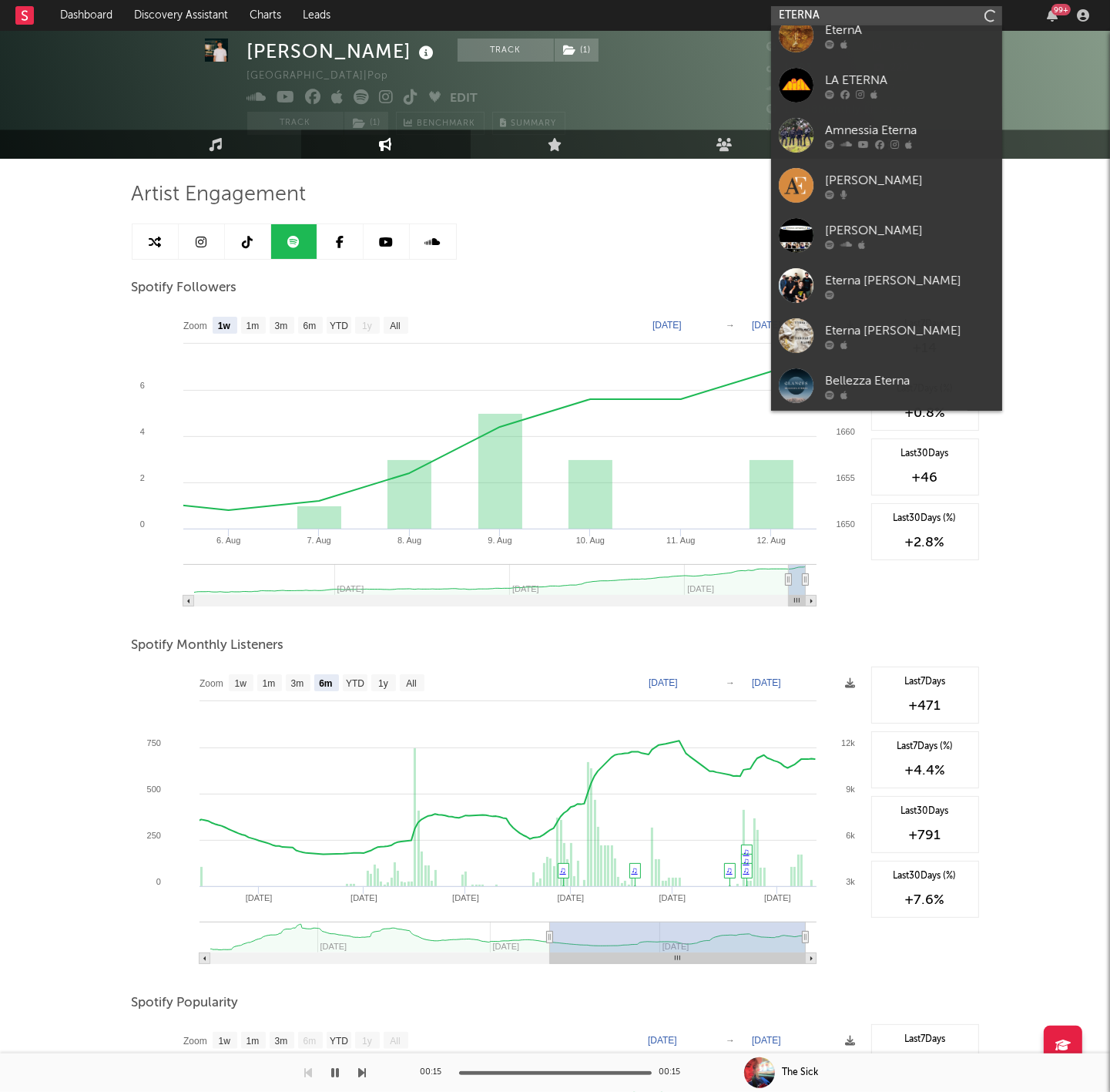
scroll to position [33, 0]
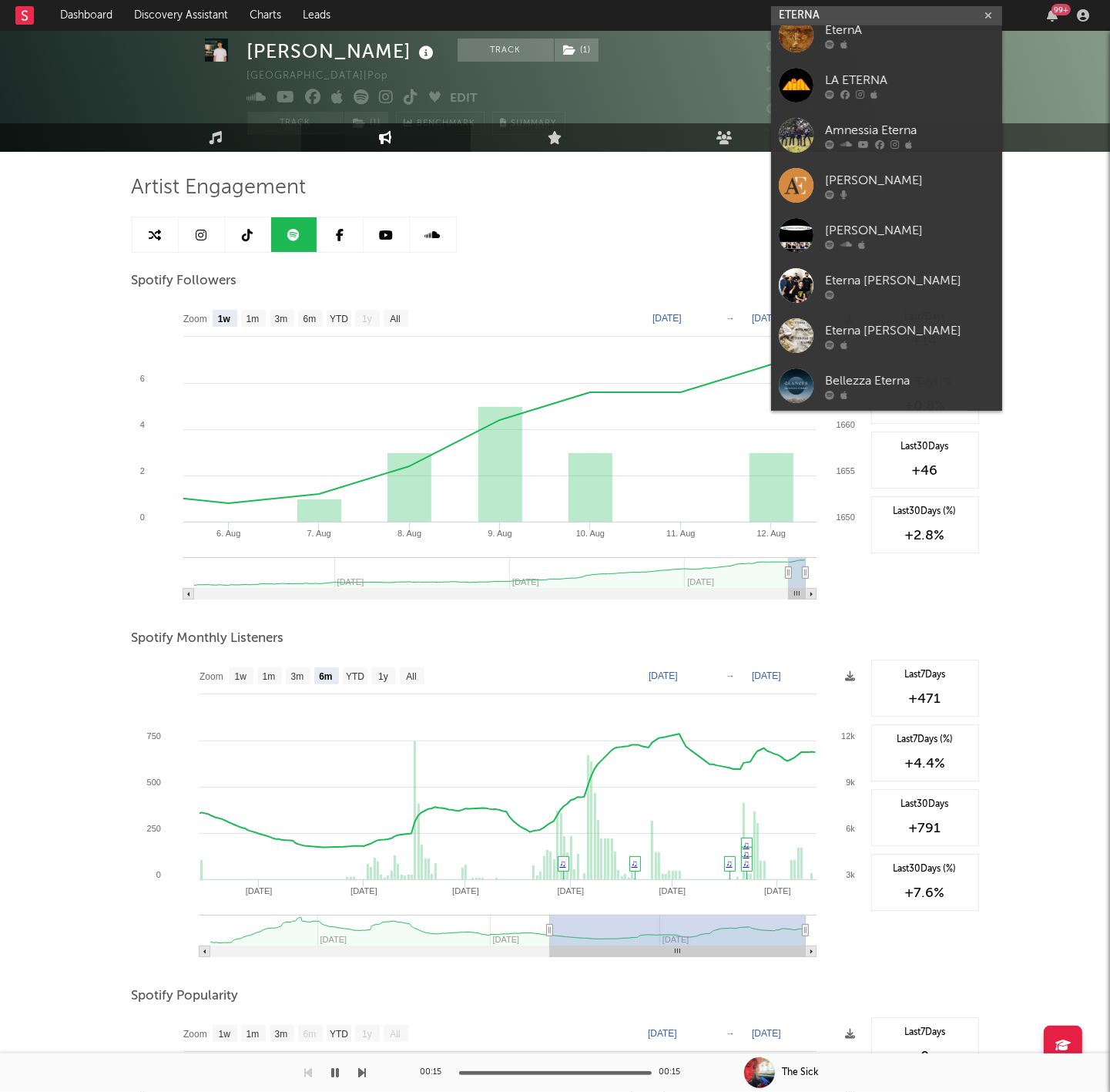
click at [849, 15] on input "ETERNA" at bounding box center [886, 16] width 231 height 19
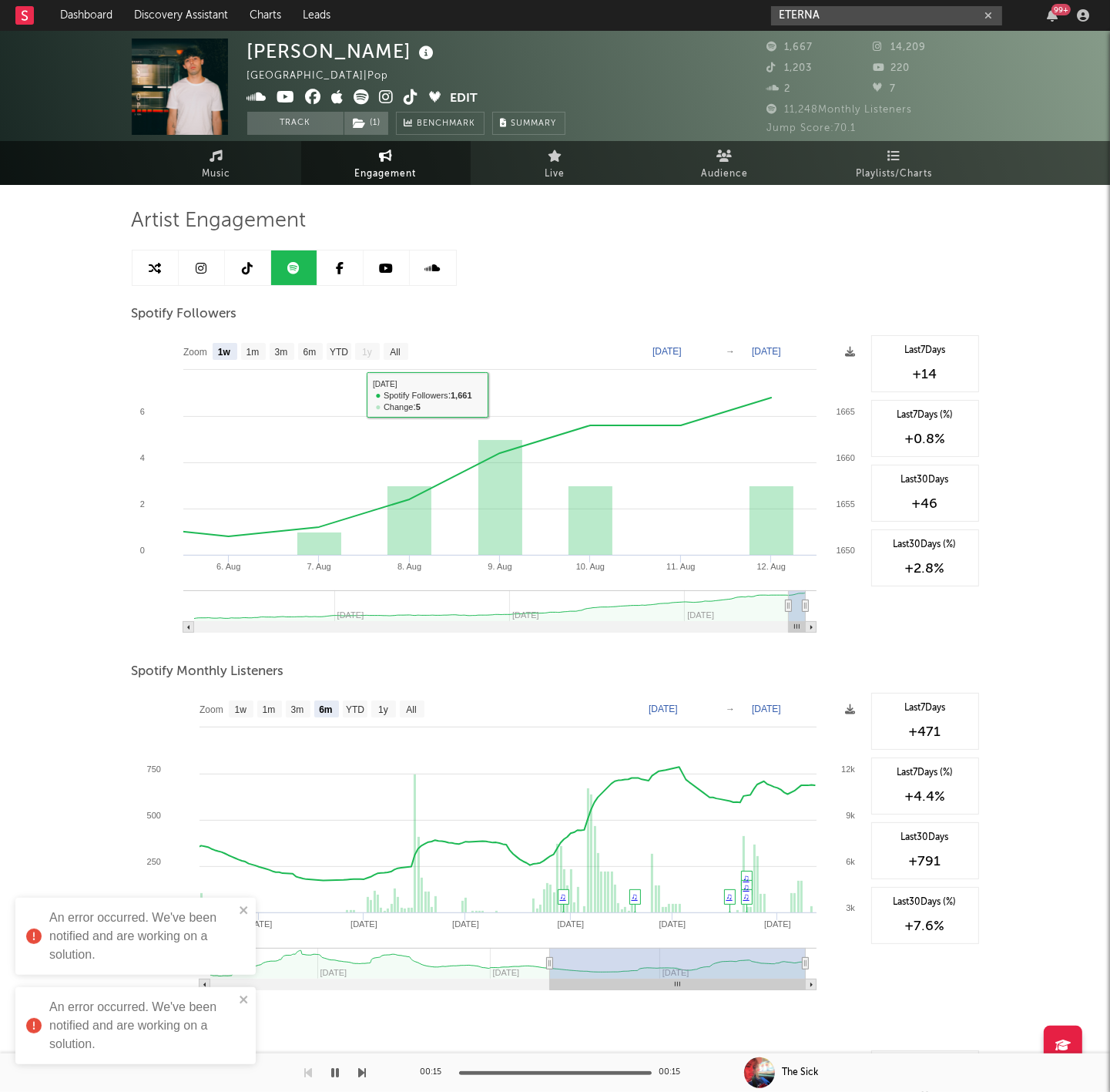
scroll to position [-1, 0]
click at [835, 1] on div "ETERNA 99 +" at bounding box center [932, 15] width 323 height 31
click at [825, 17] on input "ETERNA" at bounding box center [886, 16] width 231 height 19
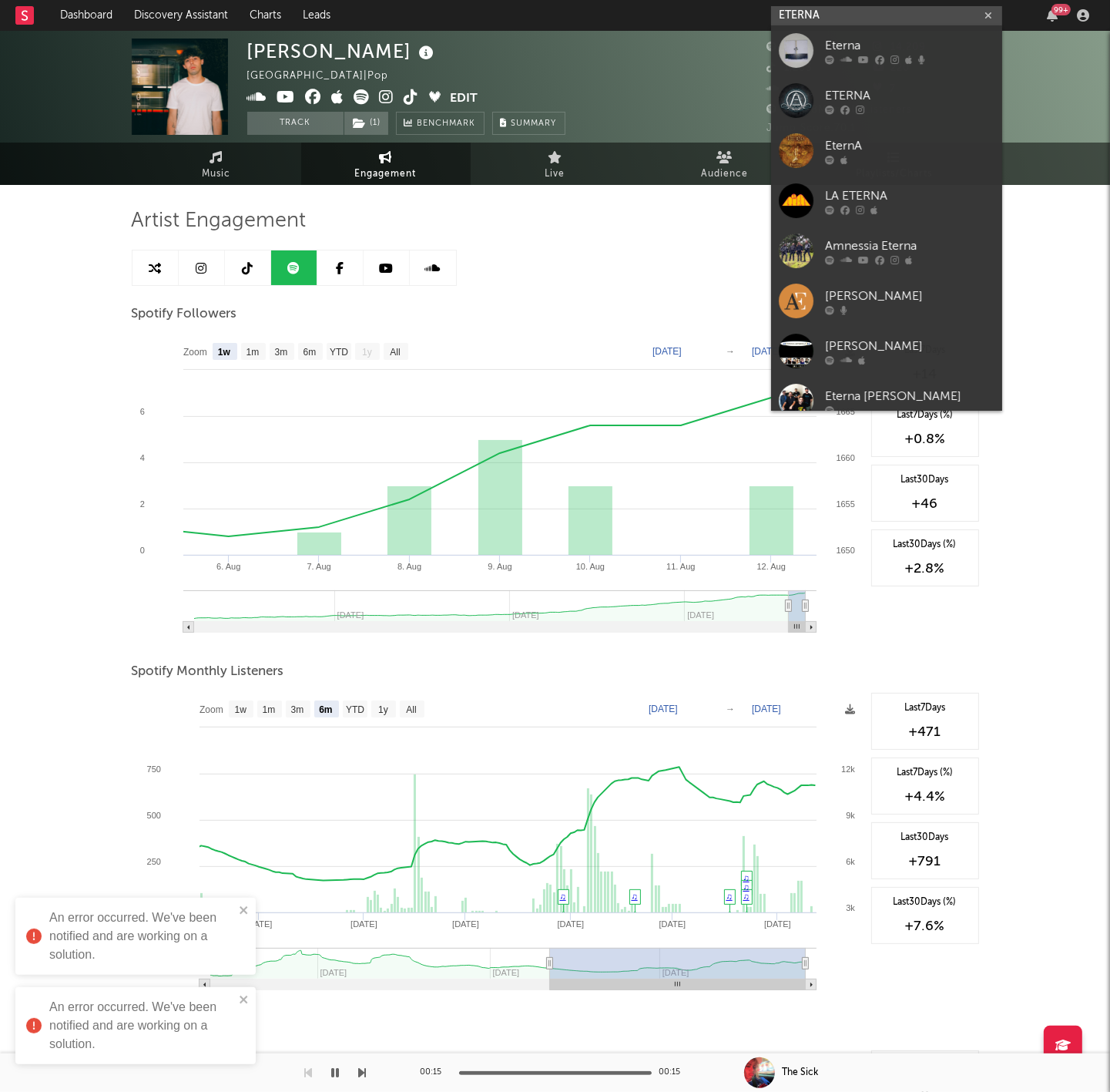
click at [825, 17] on input "ETERNA" at bounding box center [886, 16] width 231 height 19
paste input "[URL][DOMAIN_NAME]"
click at [831, 13] on input "[URL][DOMAIN_NAME]" at bounding box center [886, 16] width 231 height 19
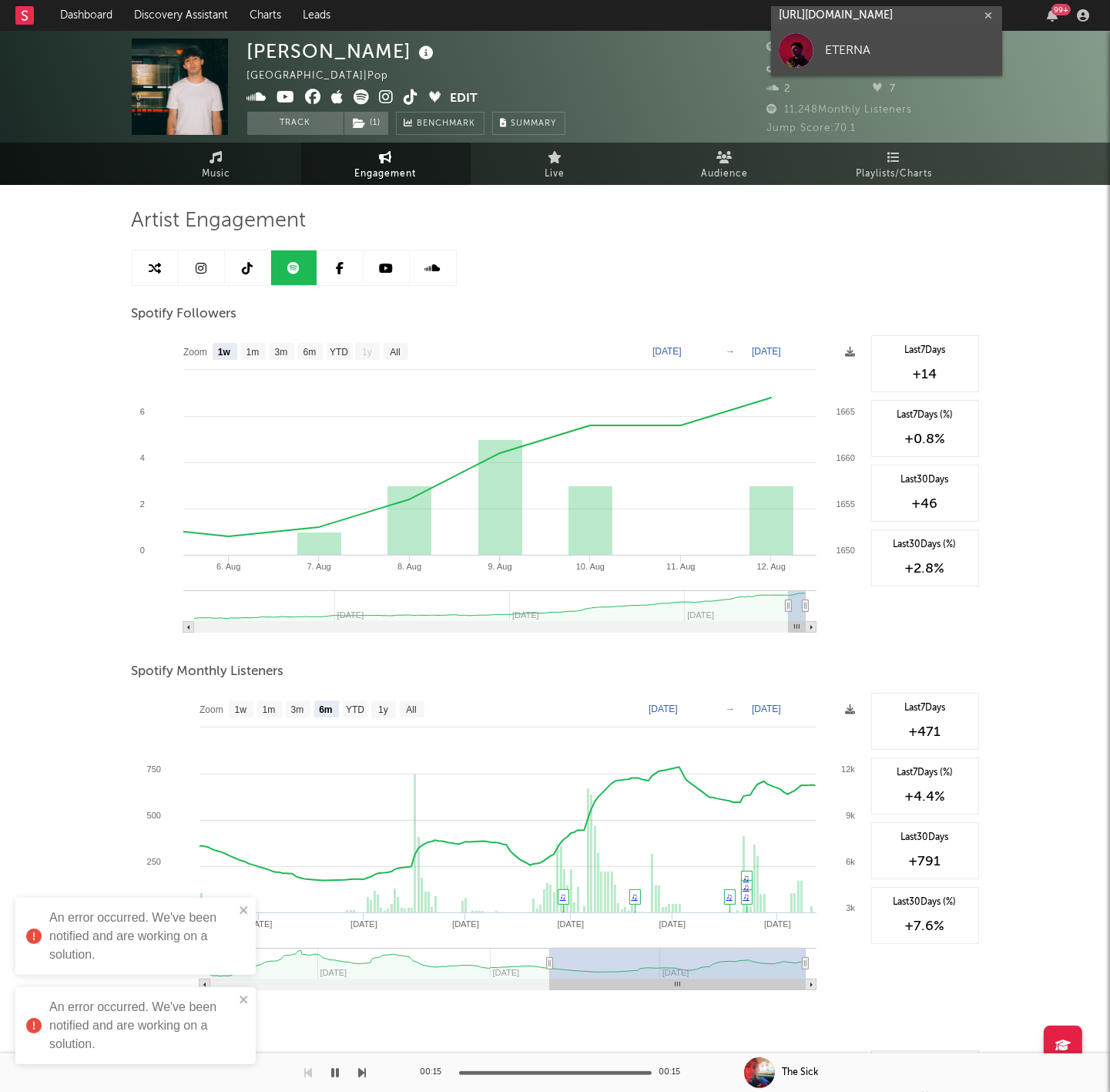
type input "[URL][DOMAIN_NAME]"
click at [849, 62] on link "ETERNA" at bounding box center [886, 50] width 231 height 50
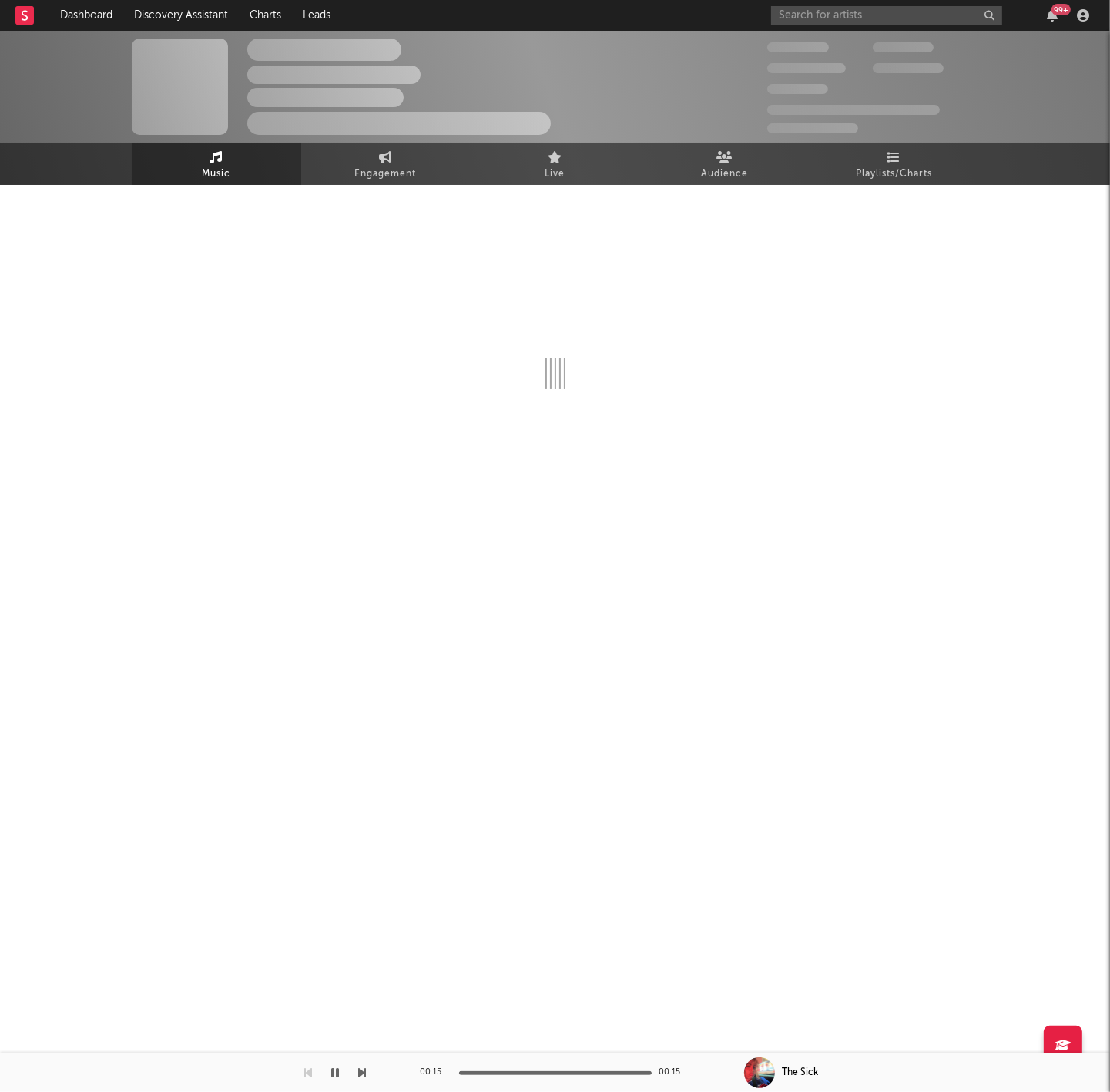
select select "1w"
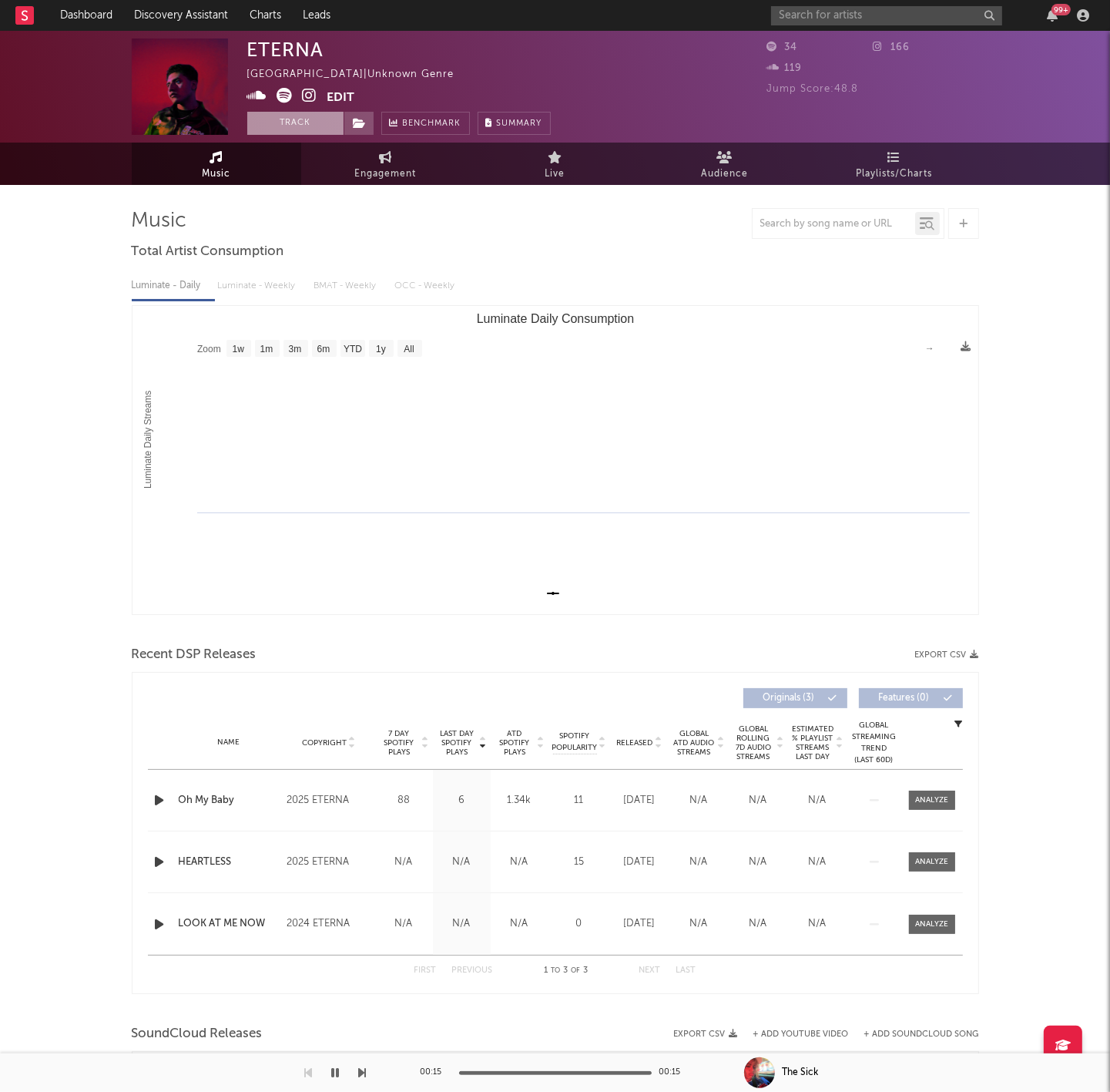
click at [282, 118] on button "Track" at bounding box center [295, 123] width 96 height 23
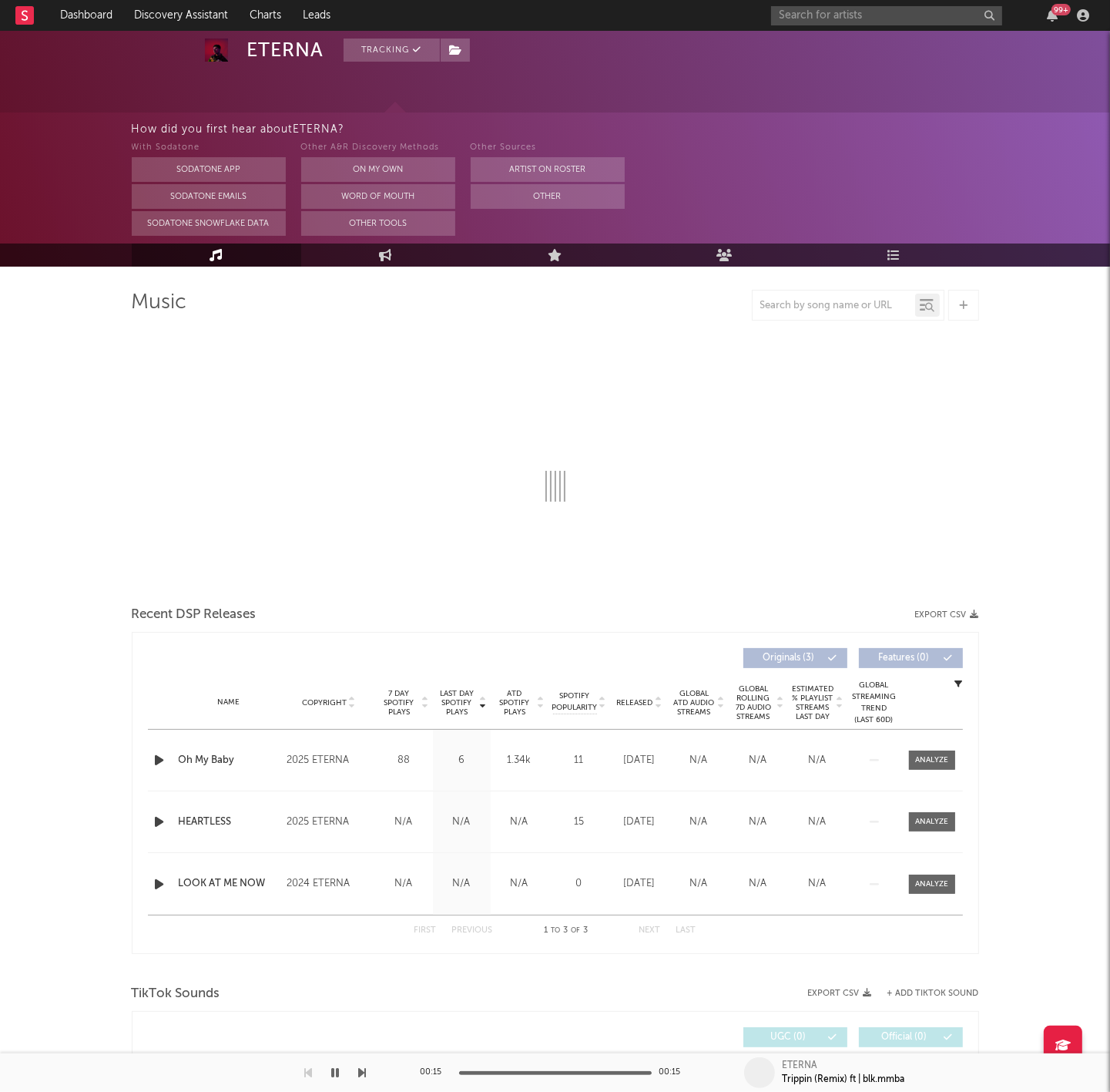
select select "1w"
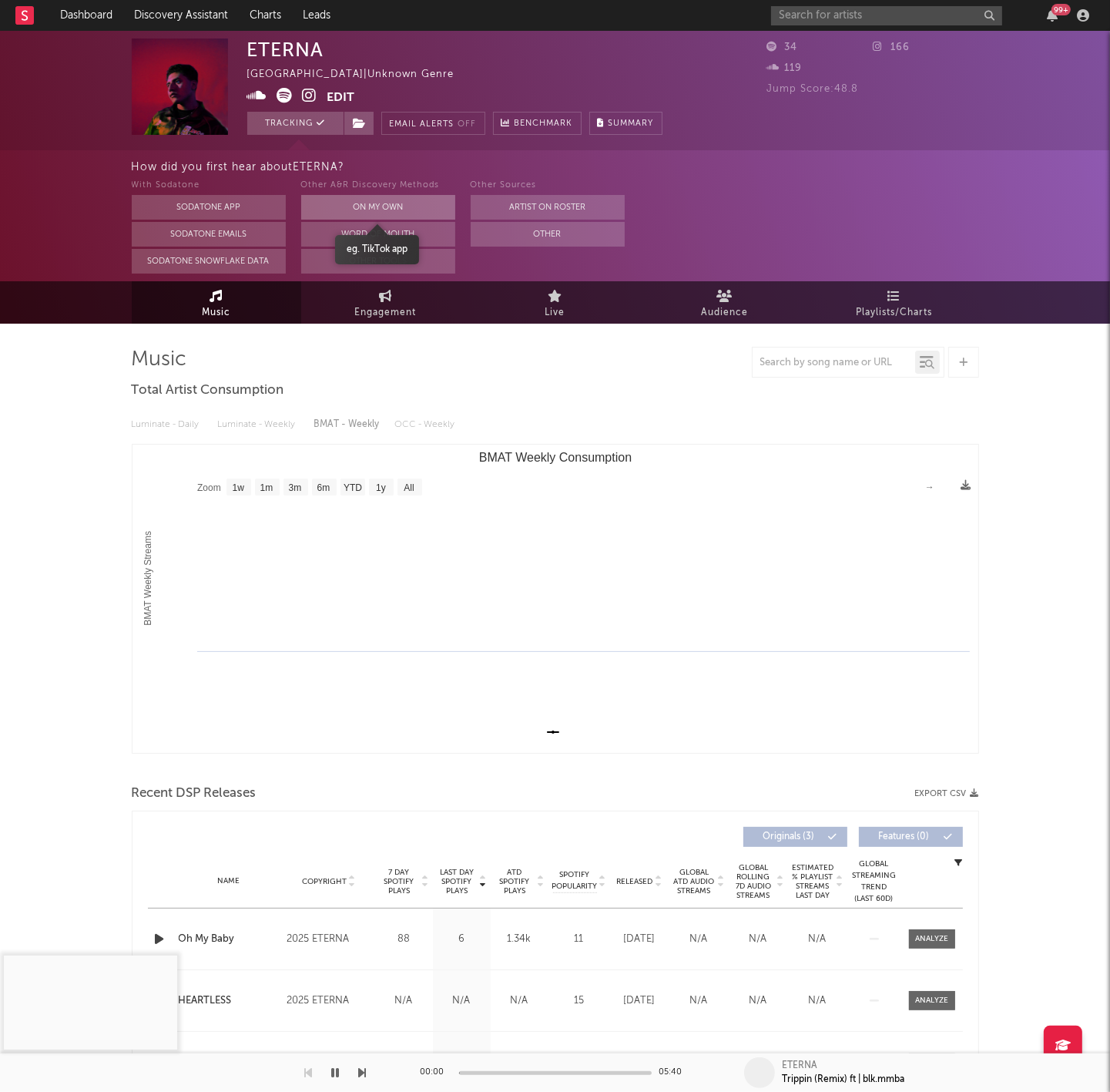
click at [345, 206] on button "On My Own" at bounding box center [378, 207] width 154 height 24
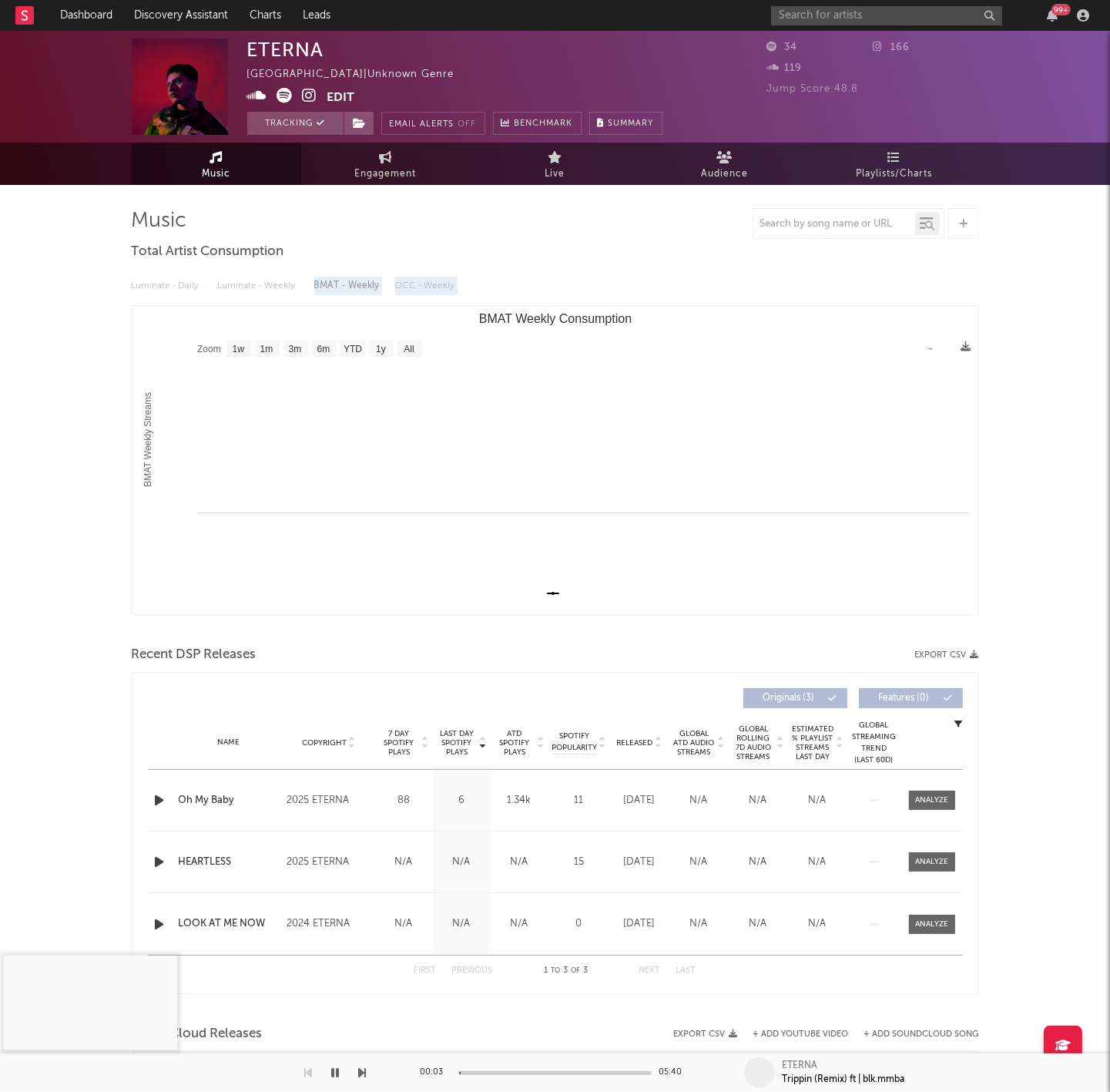
drag, startPoint x: 301, startPoint y: 297, endPoint x: 804, endPoint y: 355, distance: 506.3
click at [804, 355] on div "Luminate - Daily Luminate - Weekly BMAT - Weekly OCC - Weekly Zoom 1w 1m 3m 6m …" at bounding box center [555, 442] width 847 height 353
click at [600, 330] on rect "BMAT Weekly Consumption" at bounding box center [555, 460] width 845 height 309
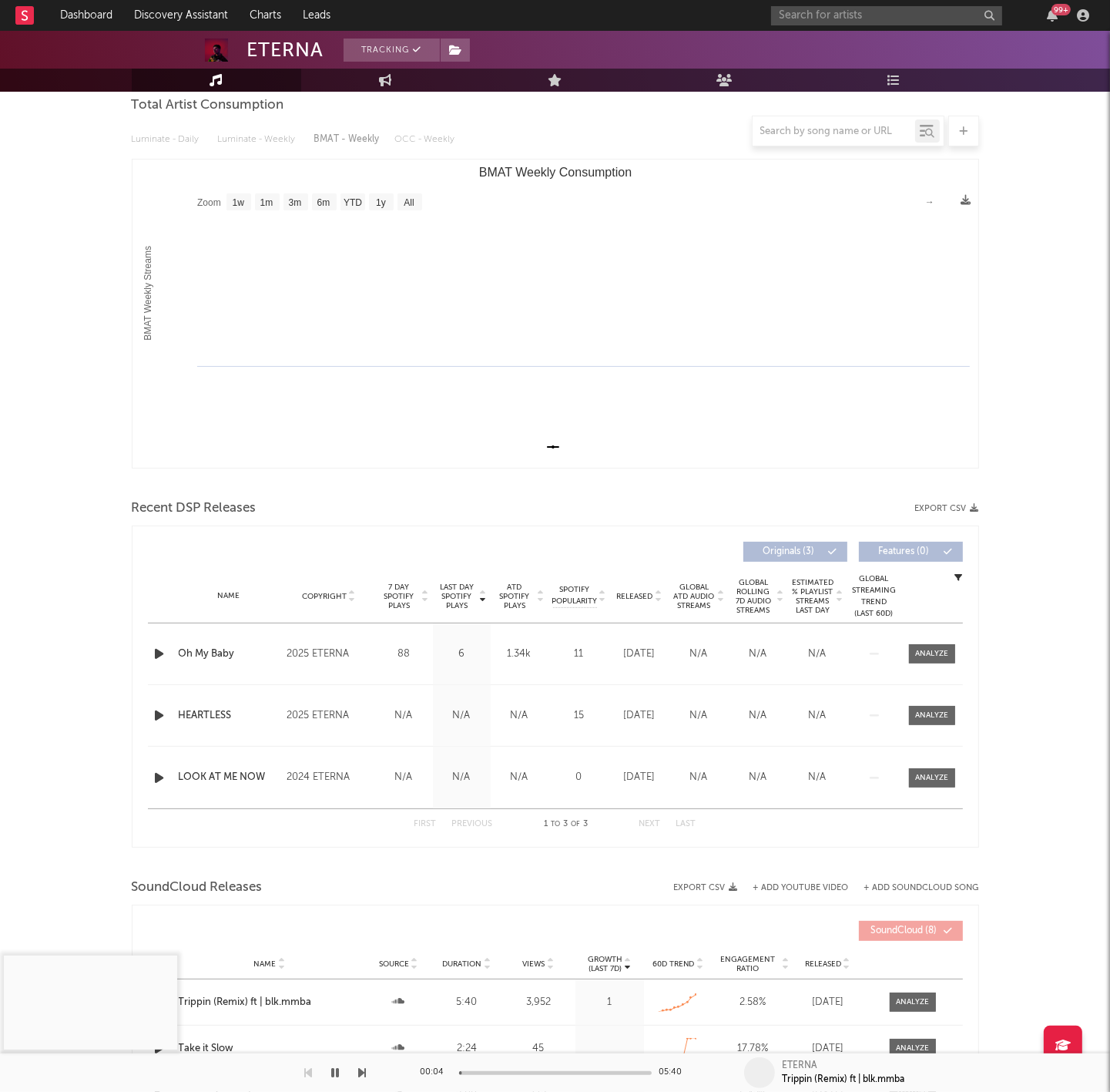
click at [305, 555] on div at bounding box center [351, 551] width 408 height 20
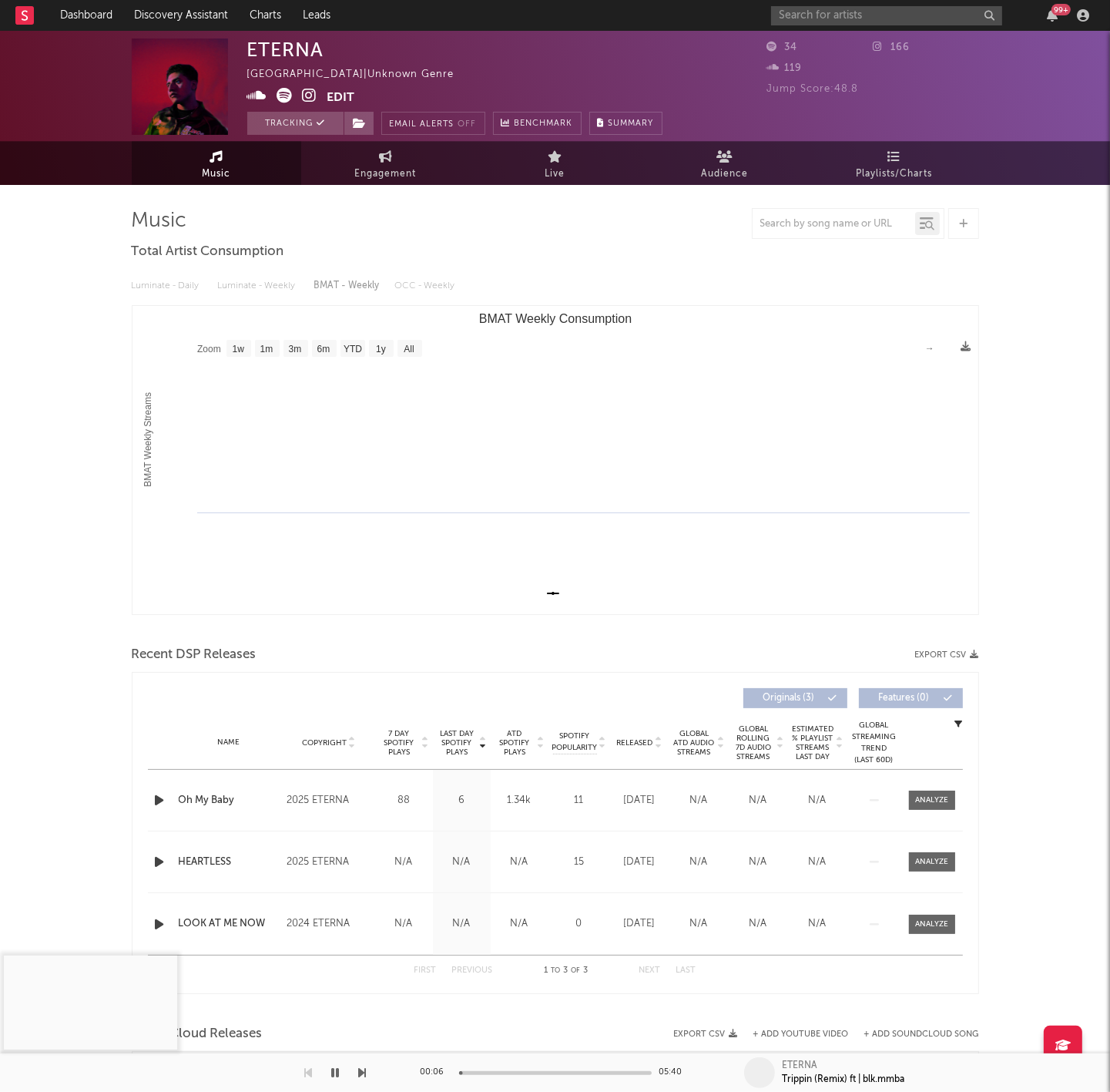
scroll to position [-1, 0]
click at [848, 191] on div "Music Total Artist Consumption Luminate - Daily Luminate - Weekly BMAT - Weekly…" at bounding box center [555, 825] width 847 height 1281
click at [861, 167] on span "Playlists/Charts" at bounding box center [894, 174] width 77 height 18
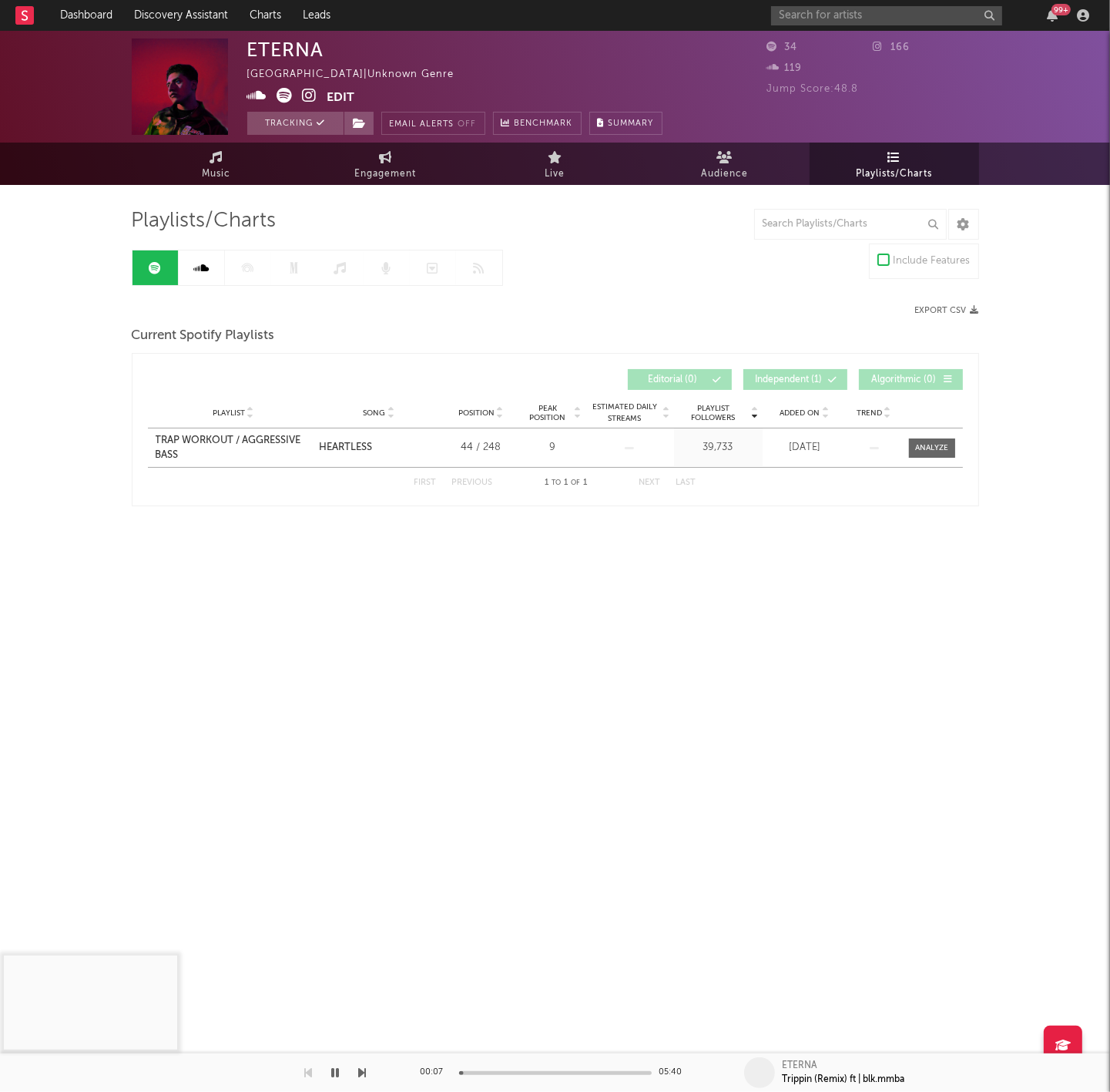
drag, startPoint x: 387, startPoint y: 163, endPoint x: 448, endPoint y: 189, distance: 66.3
click at [387, 163] on link "Engagement" at bounding box center [386, 164] width 170 height 43
select select "1w"
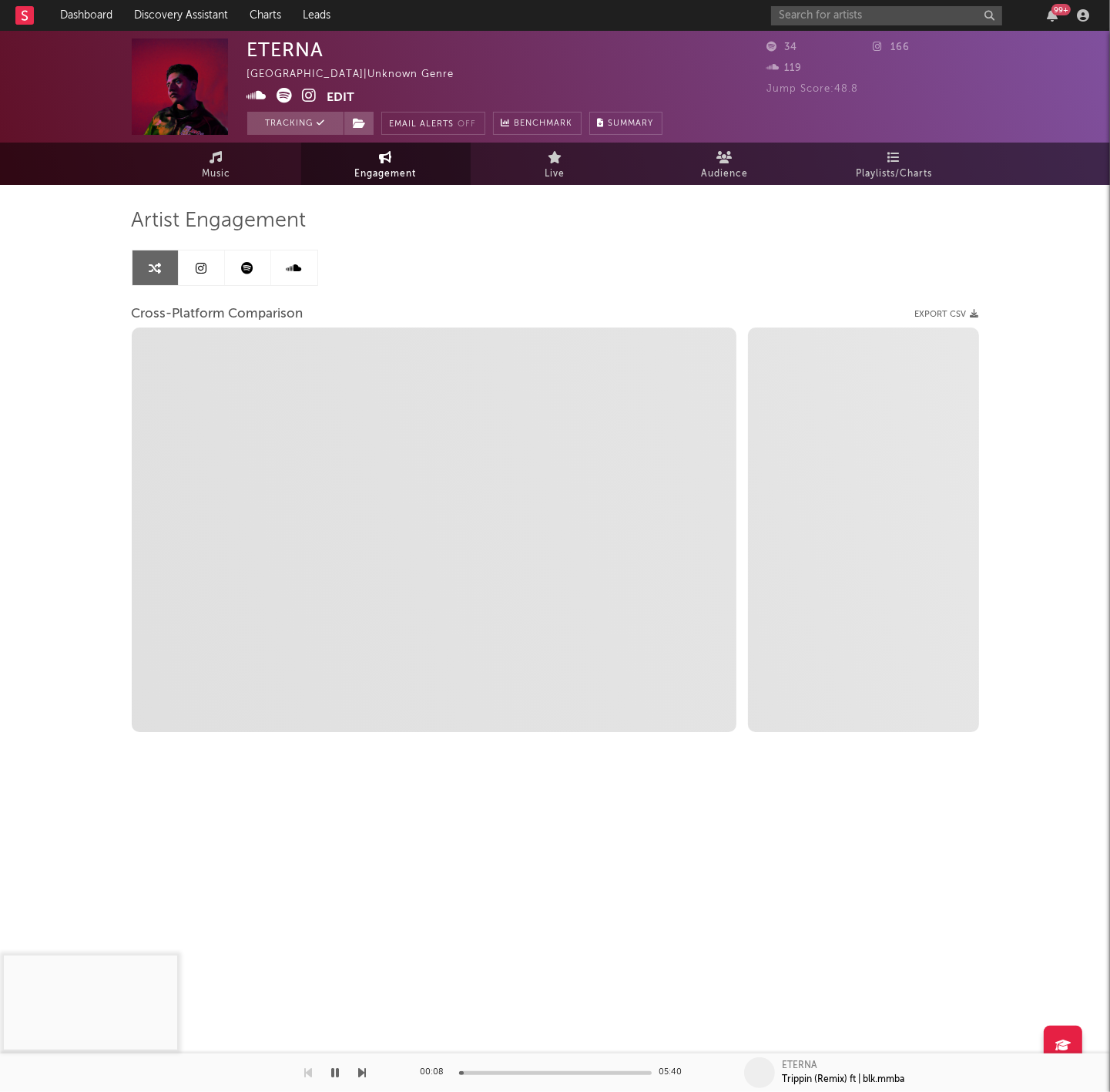
click at [241, 263] on icon at bounding box center [248, 268] width 13 height 13
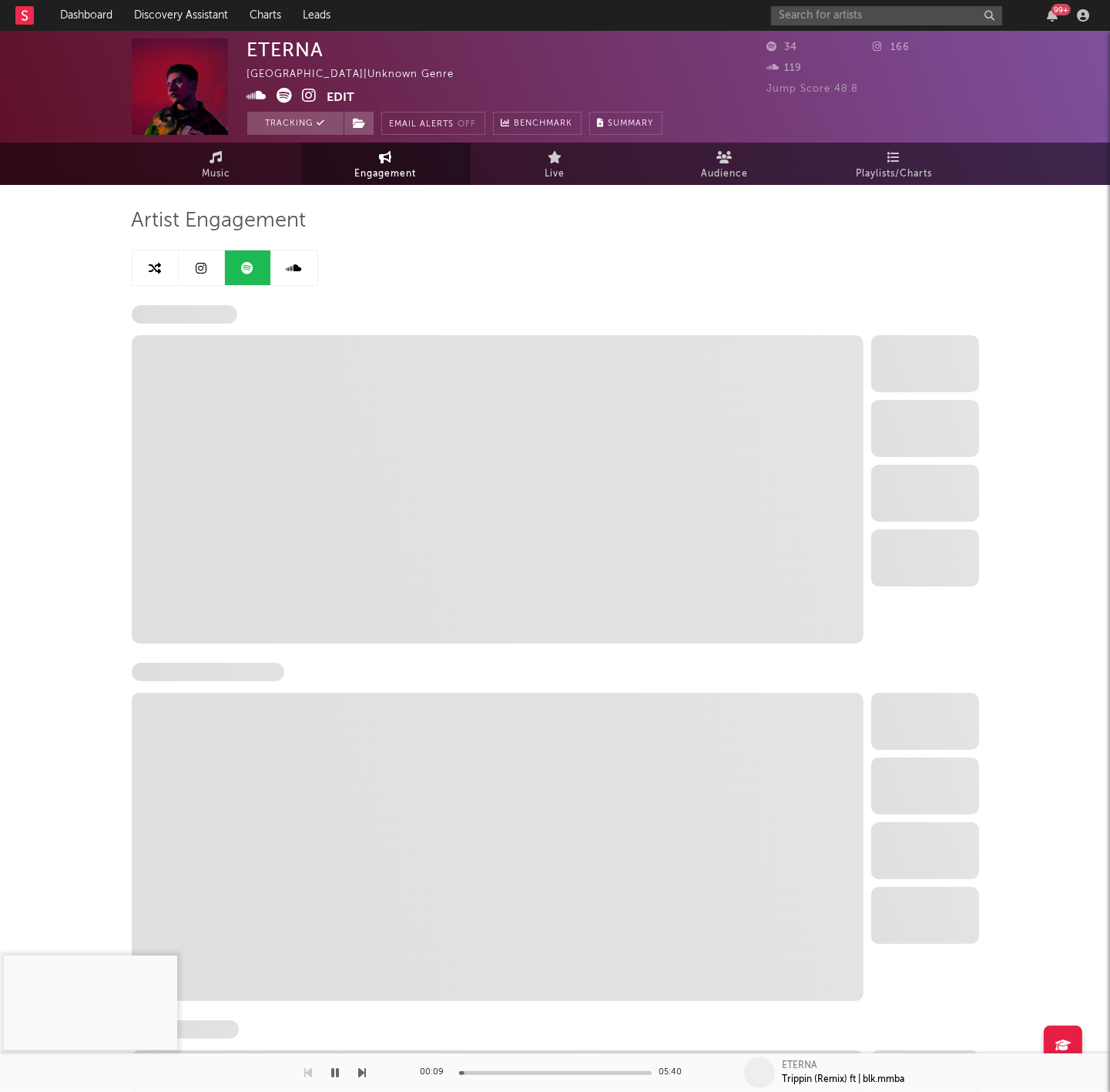
select select "6m"
select select "1w"
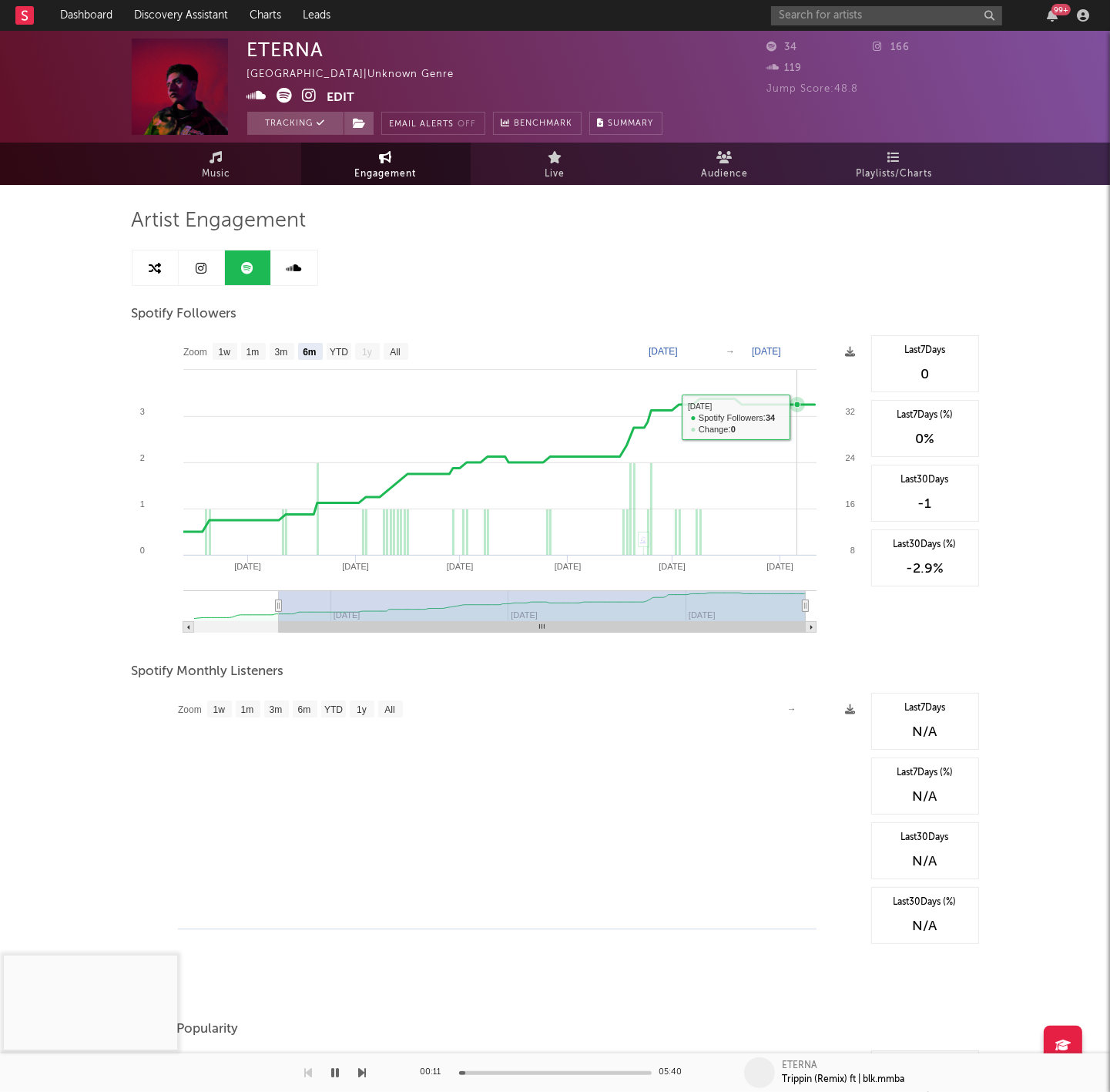
click at [798, 413] on rect at bounding box center [497, 489] width 731 height 309
click at [196, 151] on link "Music" at bounding box center [216, 163] width 170 height 43
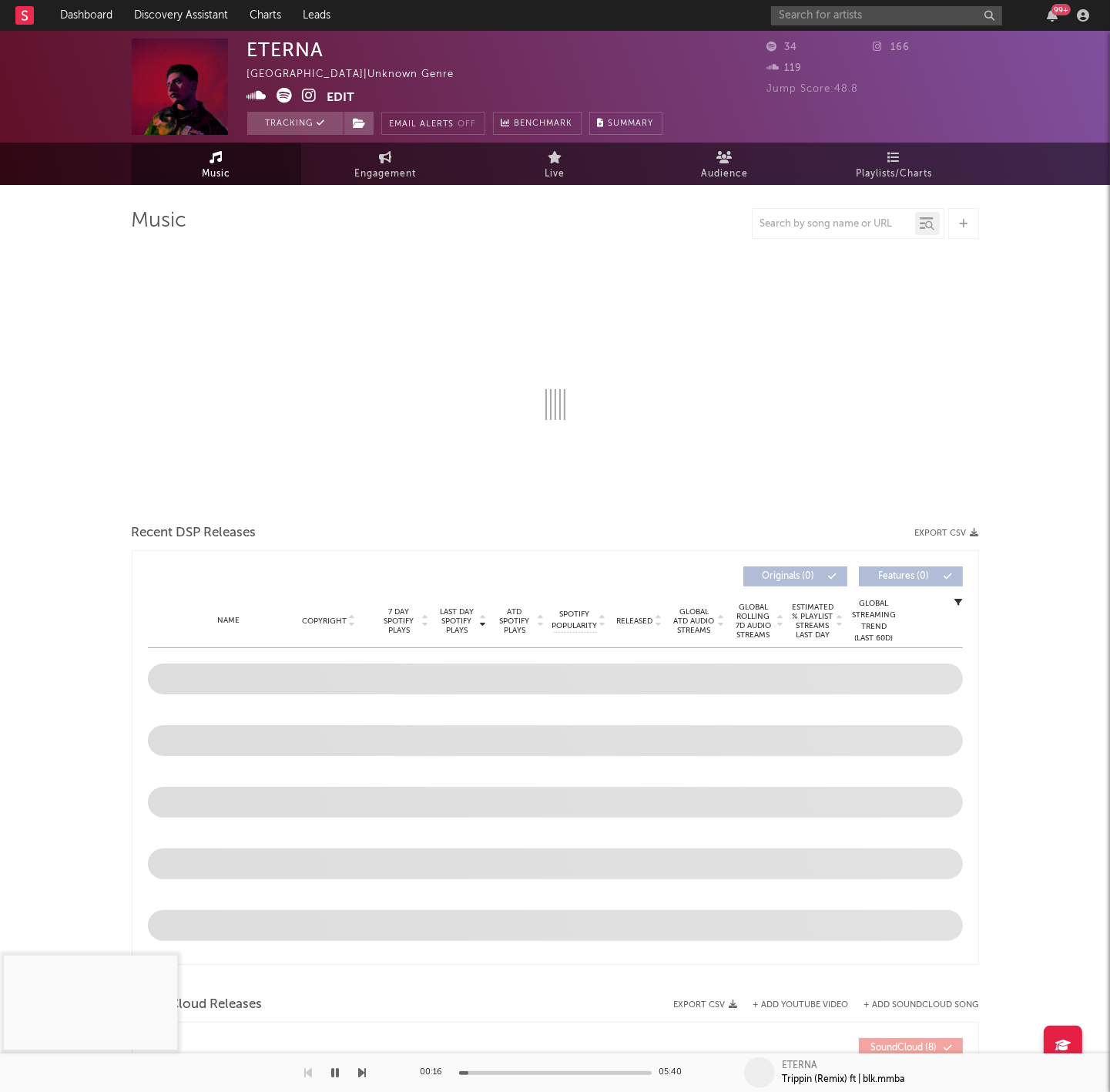
select select "1w"
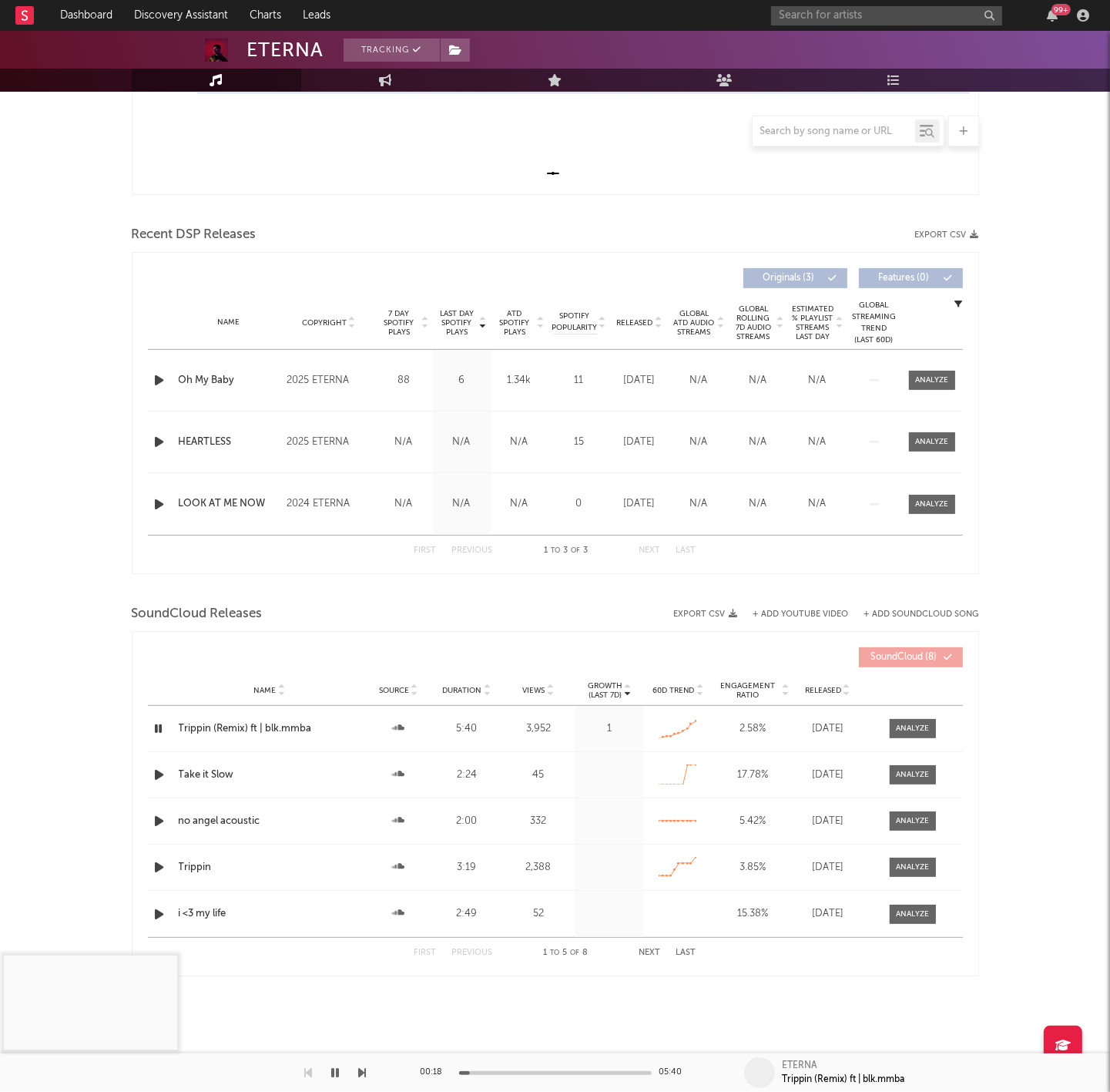
scroll to position [418, 0]
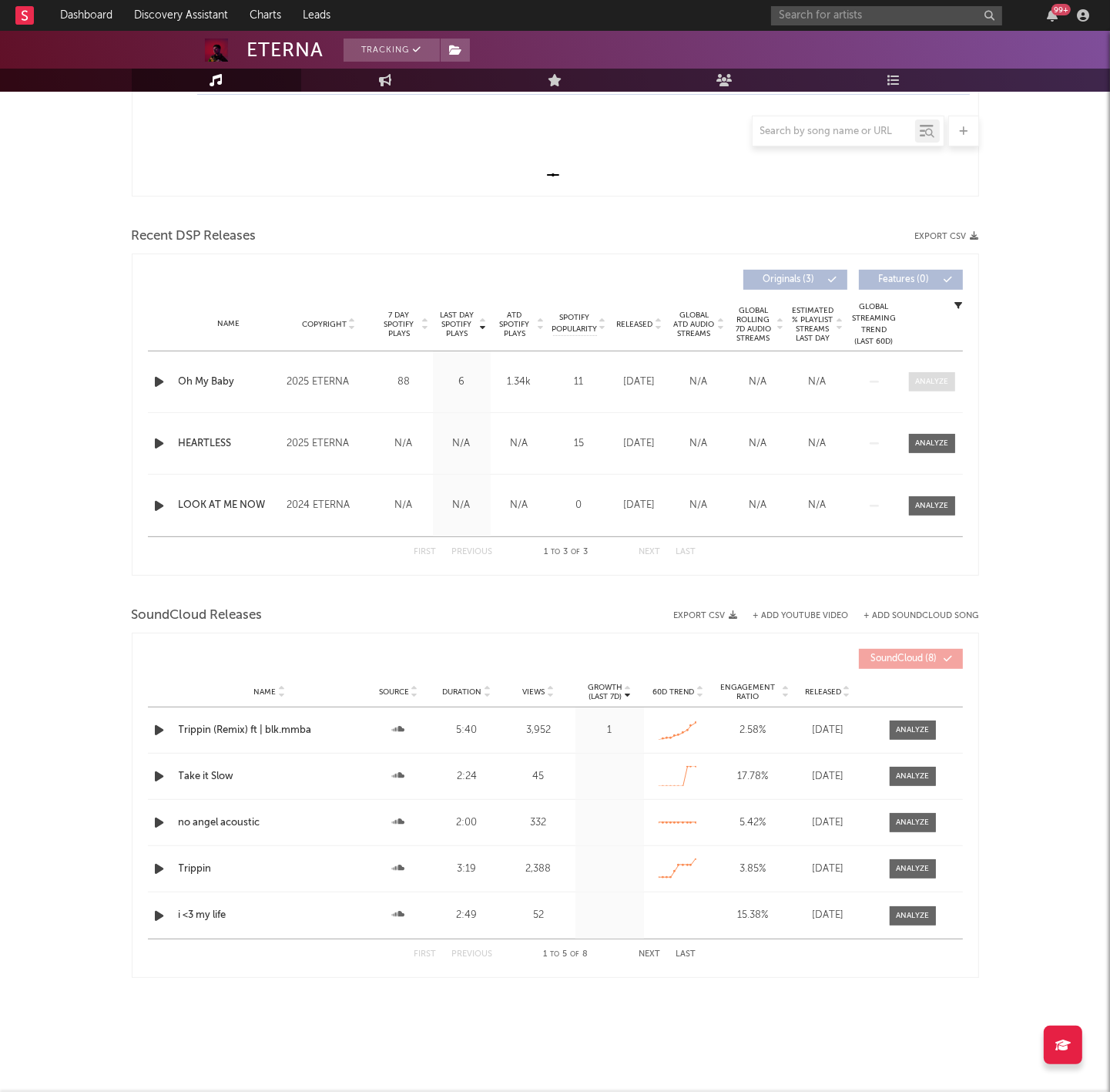
click at [936, 373] on span at bounding box center [932, 382] width 47 height 19
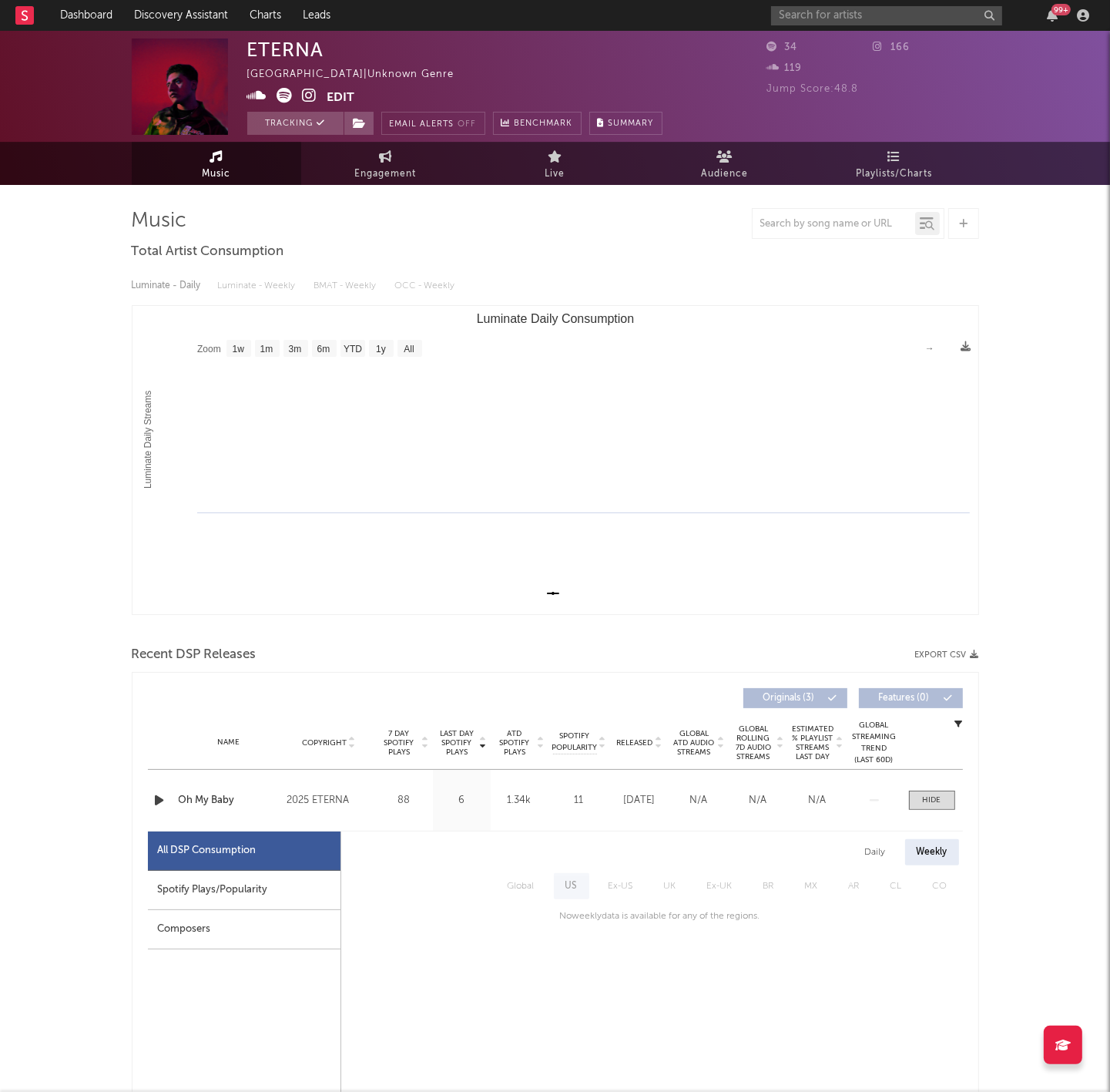
scroll to position [0, 0]
click at [203, 169] on span "Music" at bounding box center [216, 174] width 28 height 18
click at [191, 160] on link "Music" at bounding box center [216, 164] width 170 height 43
click at [232, 169] on link "Music" at bounding box center [216, 164] width 170 height 43
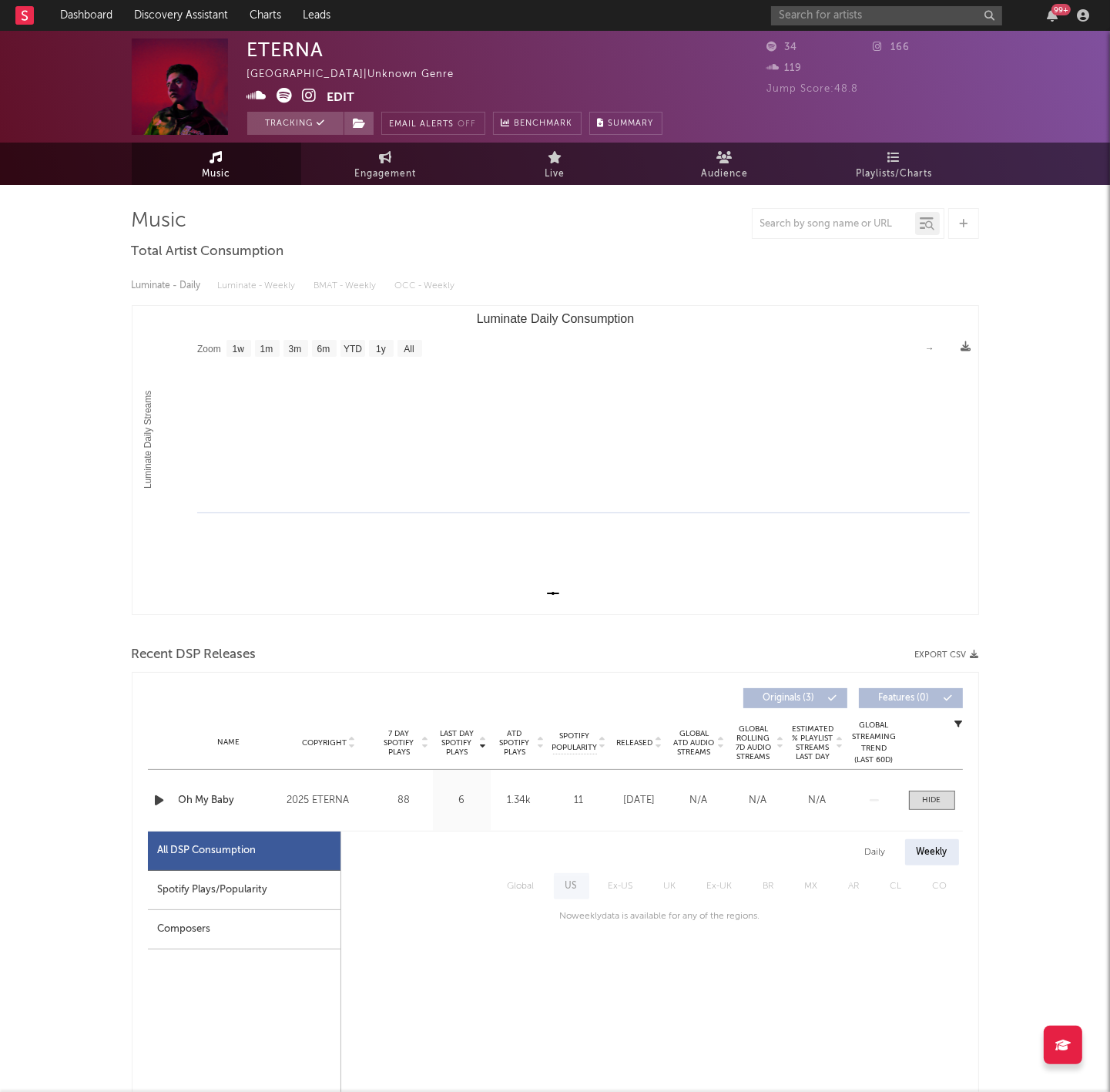
click at [847, 39] on div "34" at bounding box center [820, 47] width 107 height 18
click at [847, 37] on div "ETERNA [GEOGRAPHIC_DATA] | Unknown Genre Edit Tracking Email Alerts Off Benchma…" at bounding box center [555, 87] width 1110 height 112
click at [839, 17] on input "text" at bounding box center [886, 16] width 231 height 19
click at [886, 17] on input "text" at bounding box center [886, 16] width 231 height 19
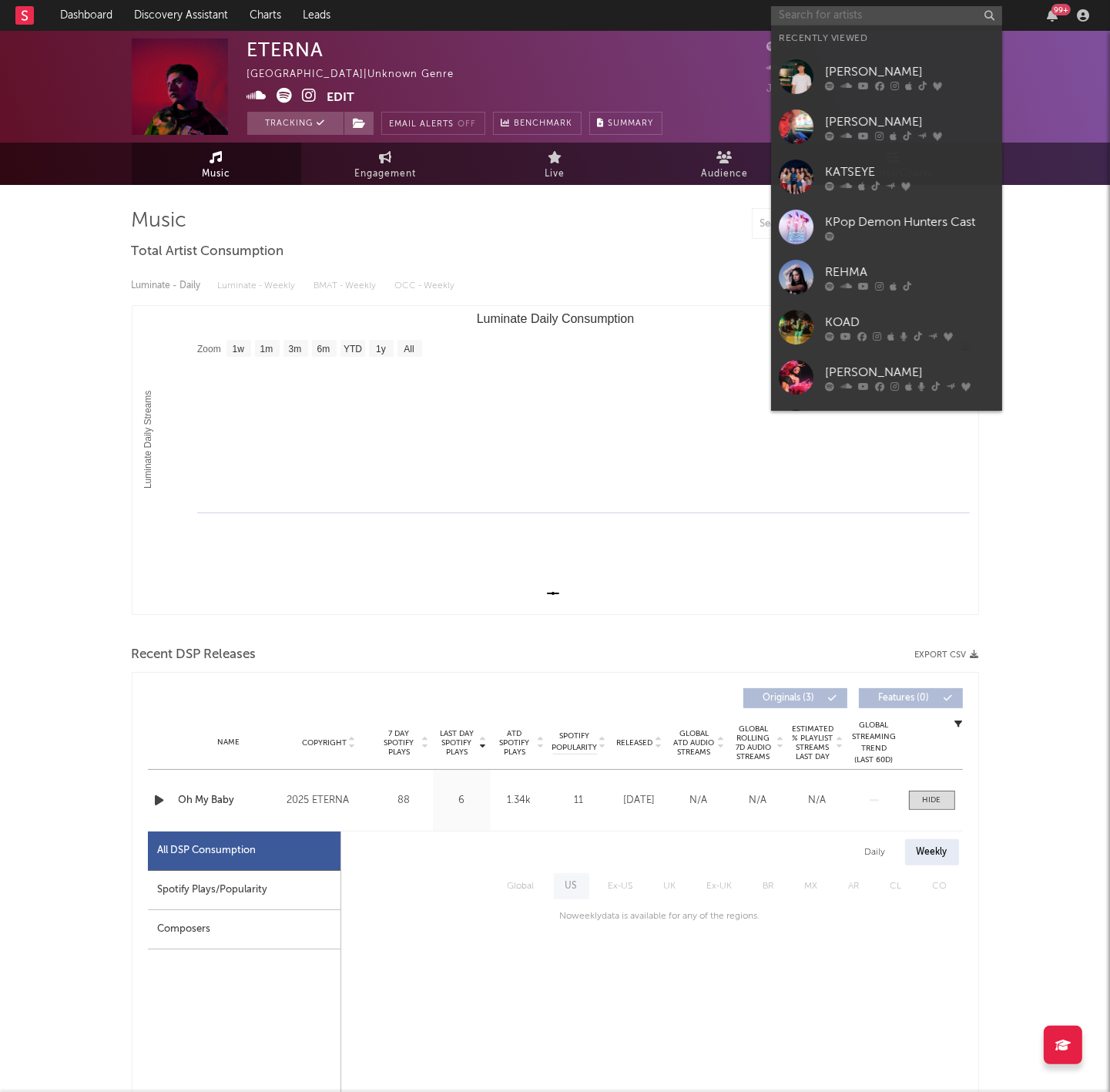
click at [886, 17] on input "text" at bounding box center [886, 16] width 231 height 19
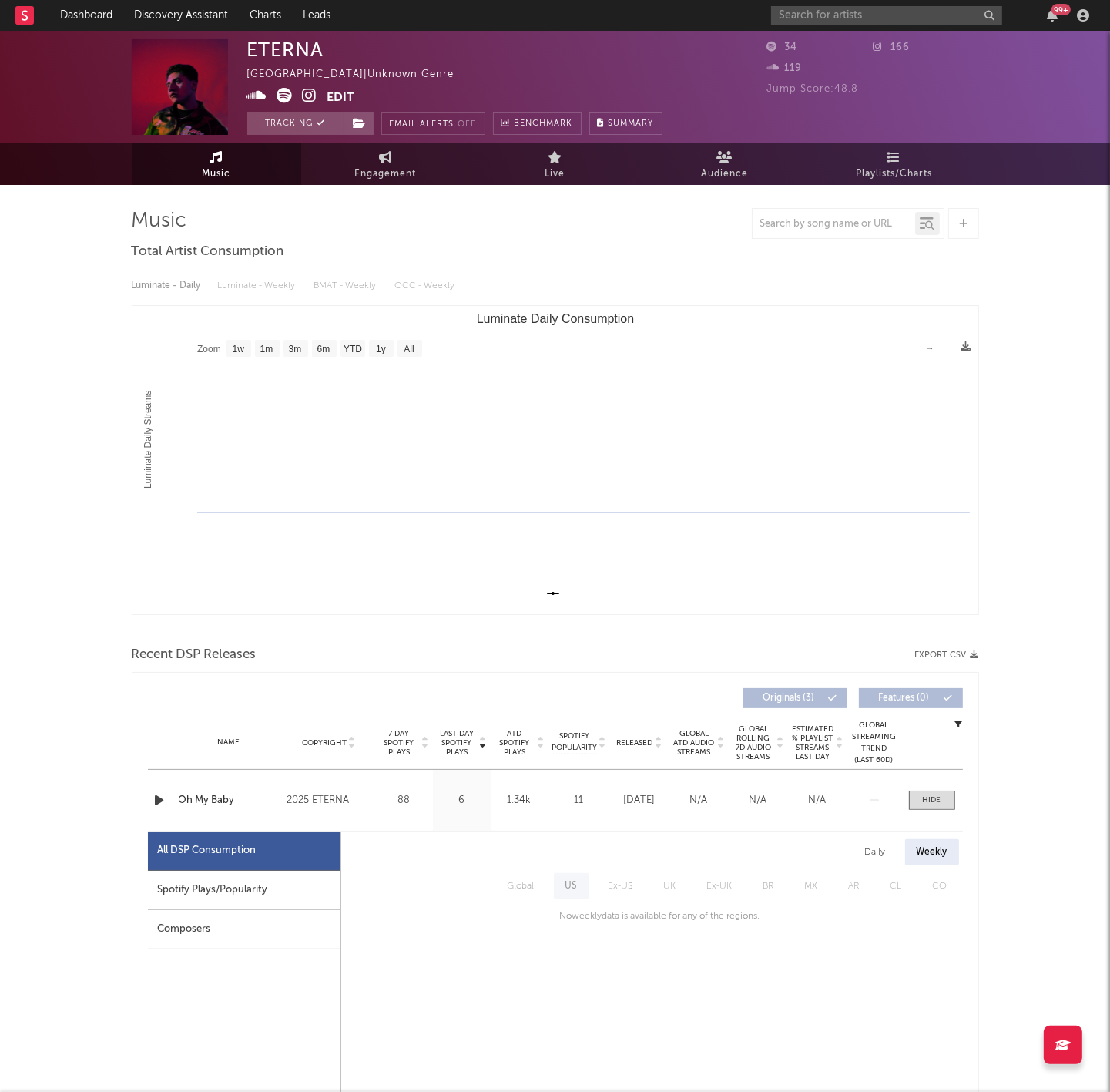
click at [712, 285] on div "Luminate - Daily Luminate - Weekly BMAT - Weekly OCC - Weekly" at bounding box center [555, 286] width 847 height 26
click at [22, 13] on icon at bounding box center [24, 15] width 6 height 10
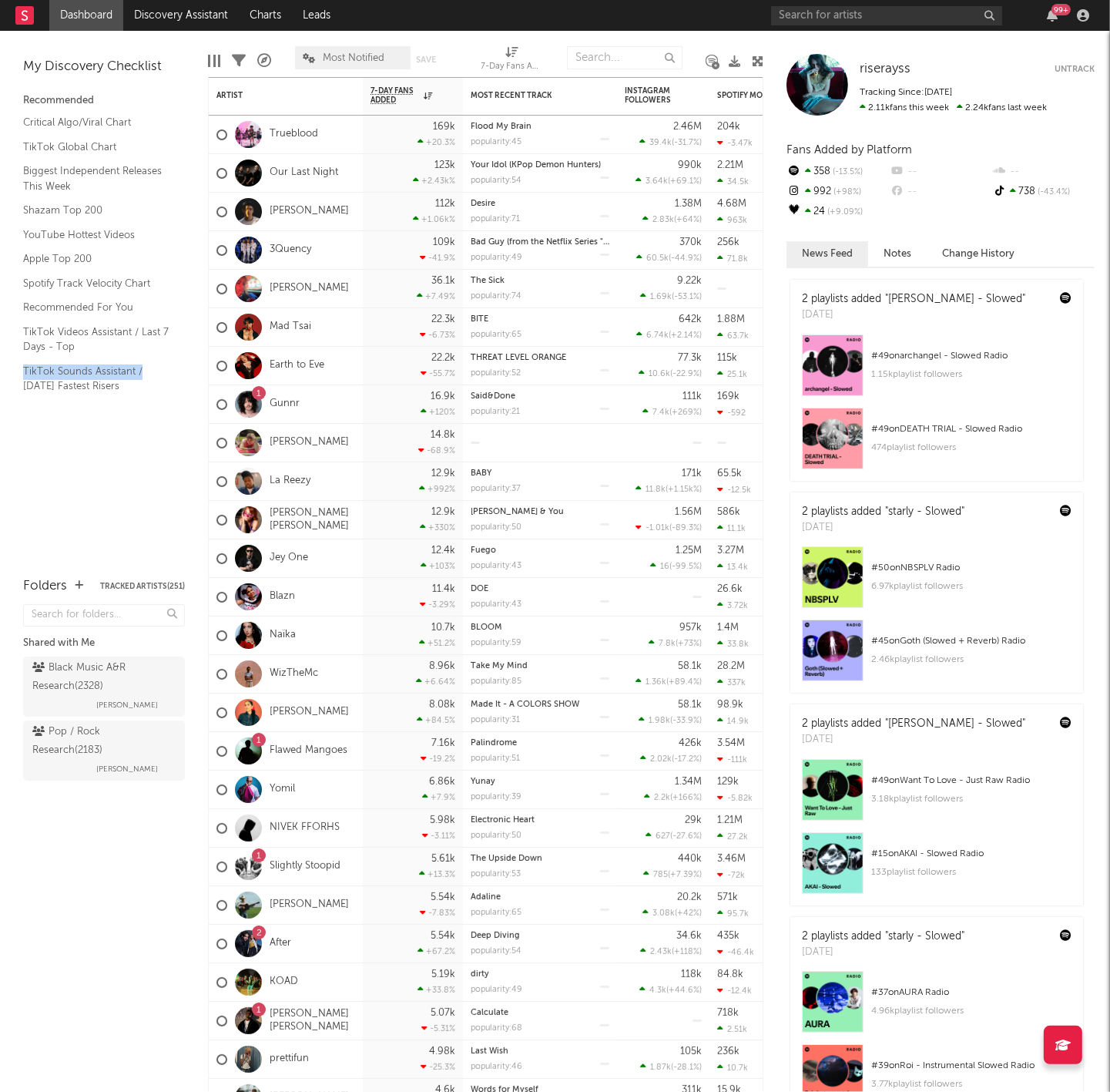
click at [184, 364] on div "My Discovery Checklist Recommended Critical Algo/Viral Chart TikTok Global Char…" at bounding box center [104, 296] width 208 height 531
click at [166, 454] on div "My Discovery Checklist Recommended Critical Algo/Viral Chart TikTok Global Char…" at bounding box center [104, 296] width 208 height 531
click at [129, 478] on div "My Discovery Checklist Recommended Critical Algo/Viral Chart TikTok Global Char…" at bounding box center [104, 296] width 208 height 531
